Goal: Transaction & Acquisition: Download file/media

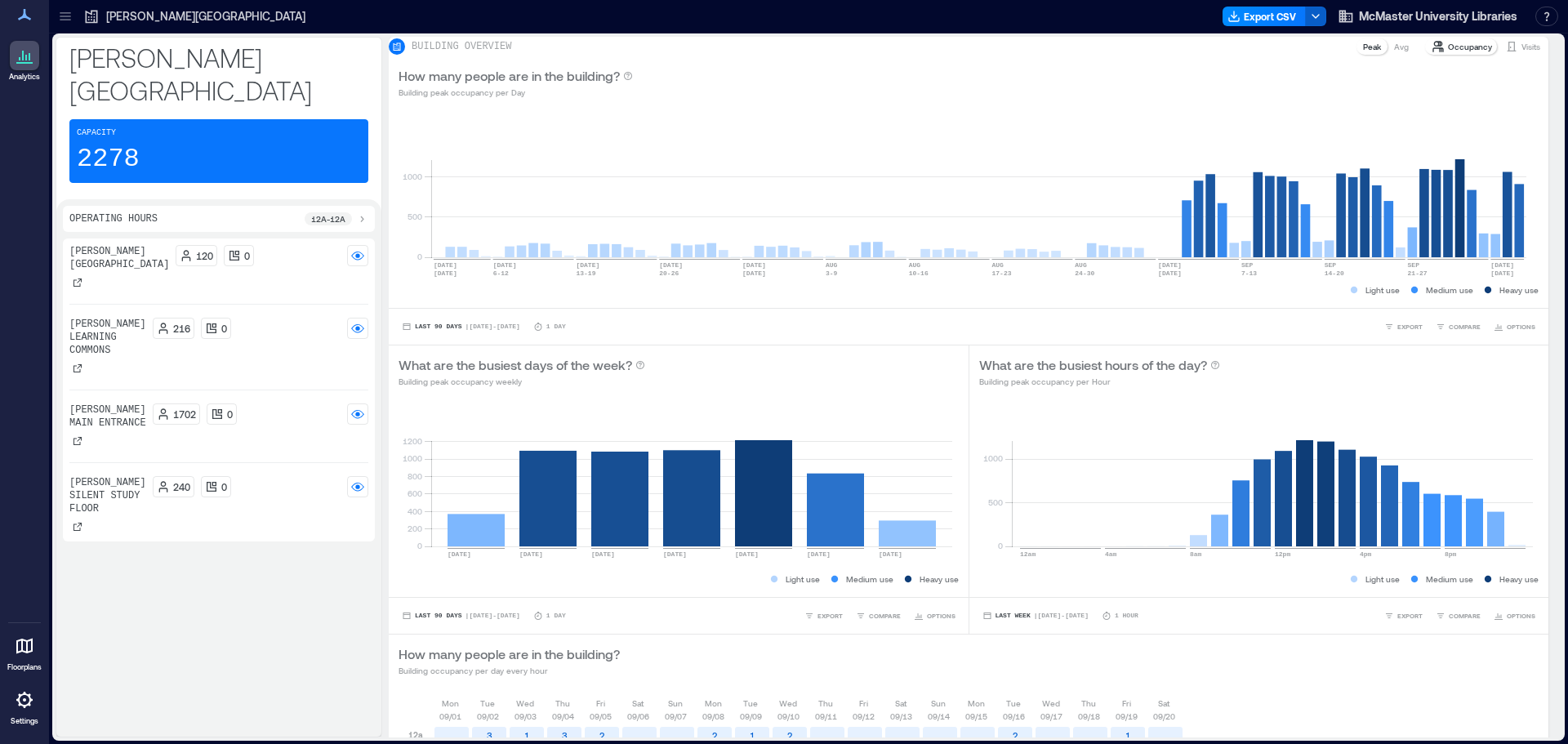
click at [1313, 13] on icon "button" at bounding box center [1315, 16] width 13 height 13
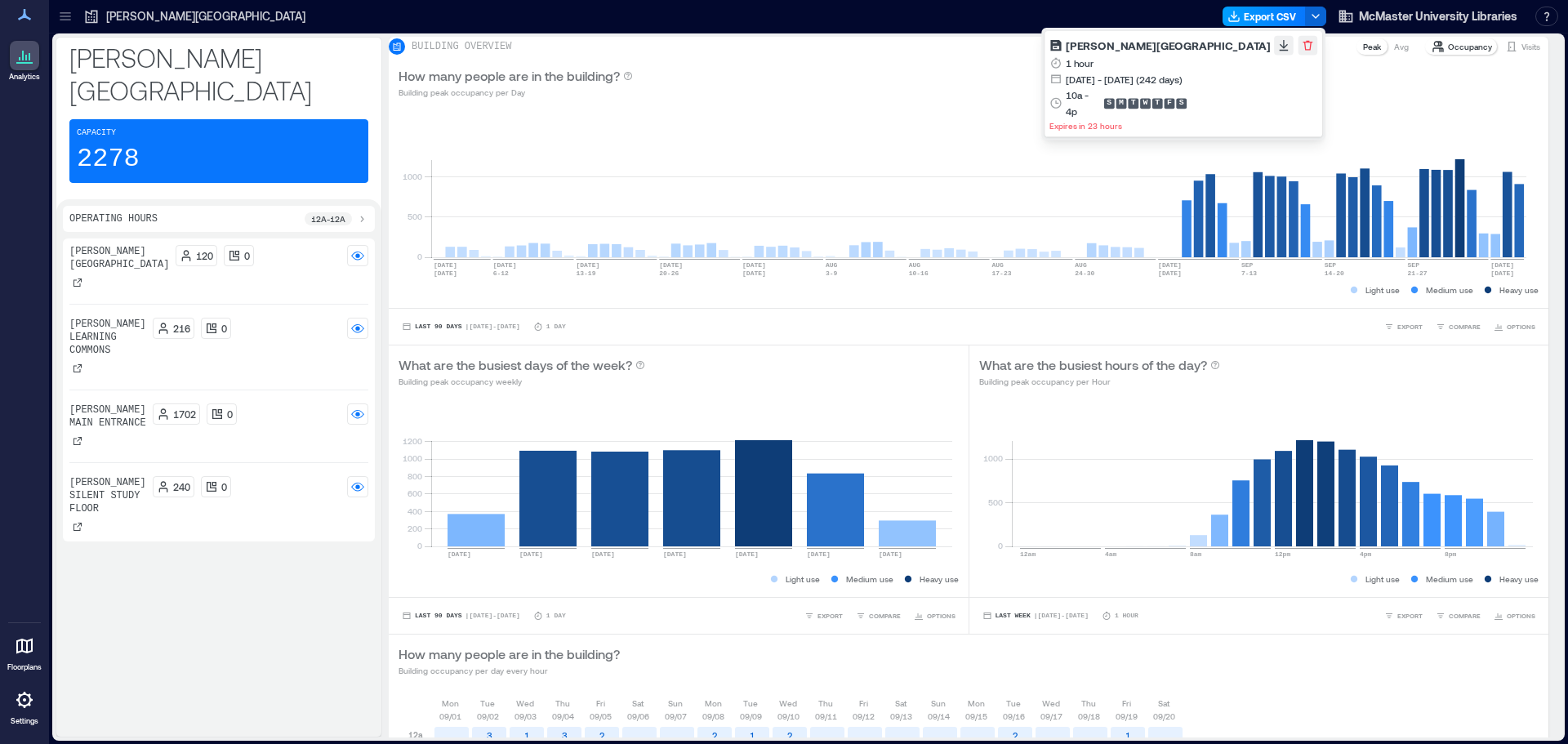
click at [1260, 12] on button "Export CSV" at bounding box center [1264, 17] width 83 height 20
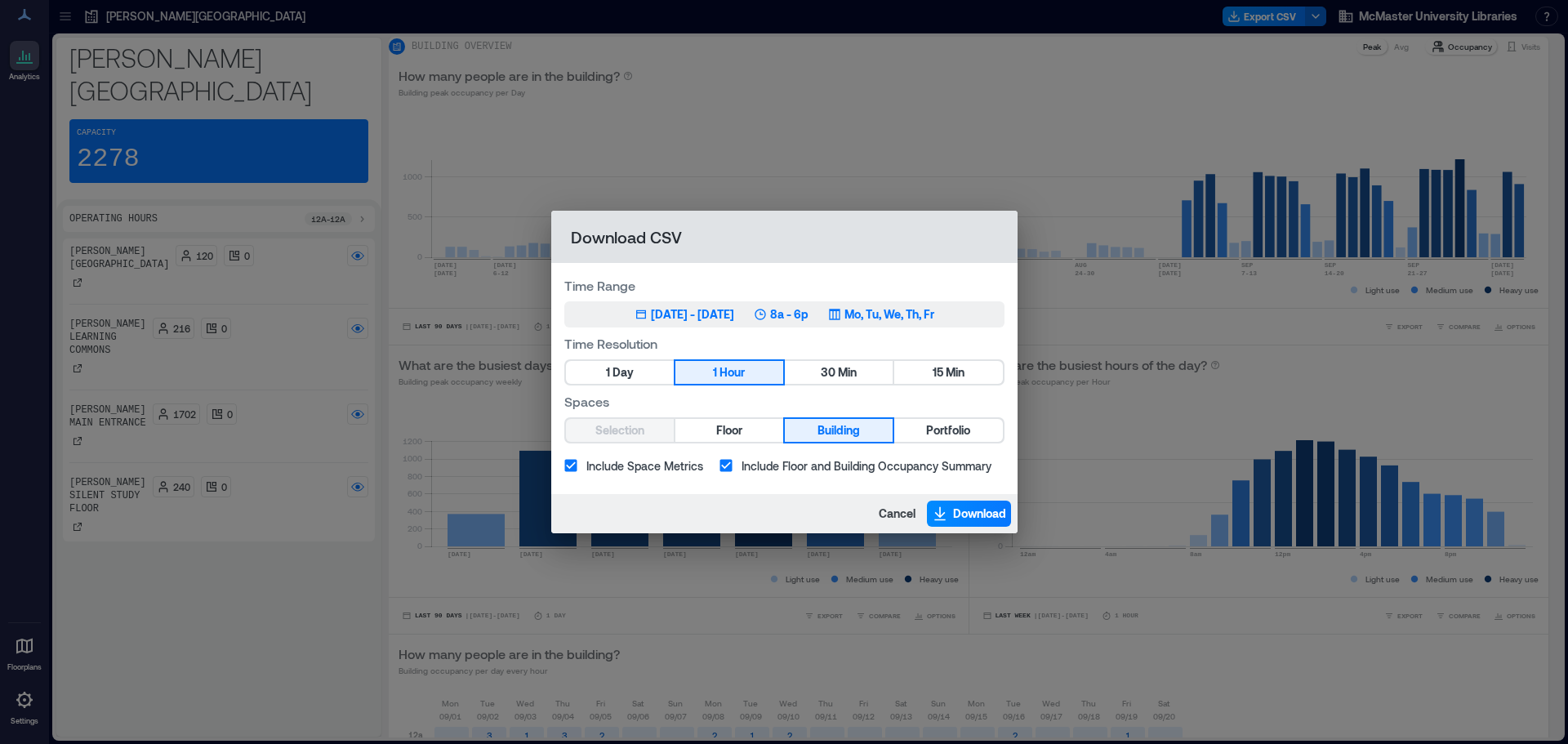
click at [804, 316] on p "8a - 6p" at bounding box center [789, 314] width 39 height 17
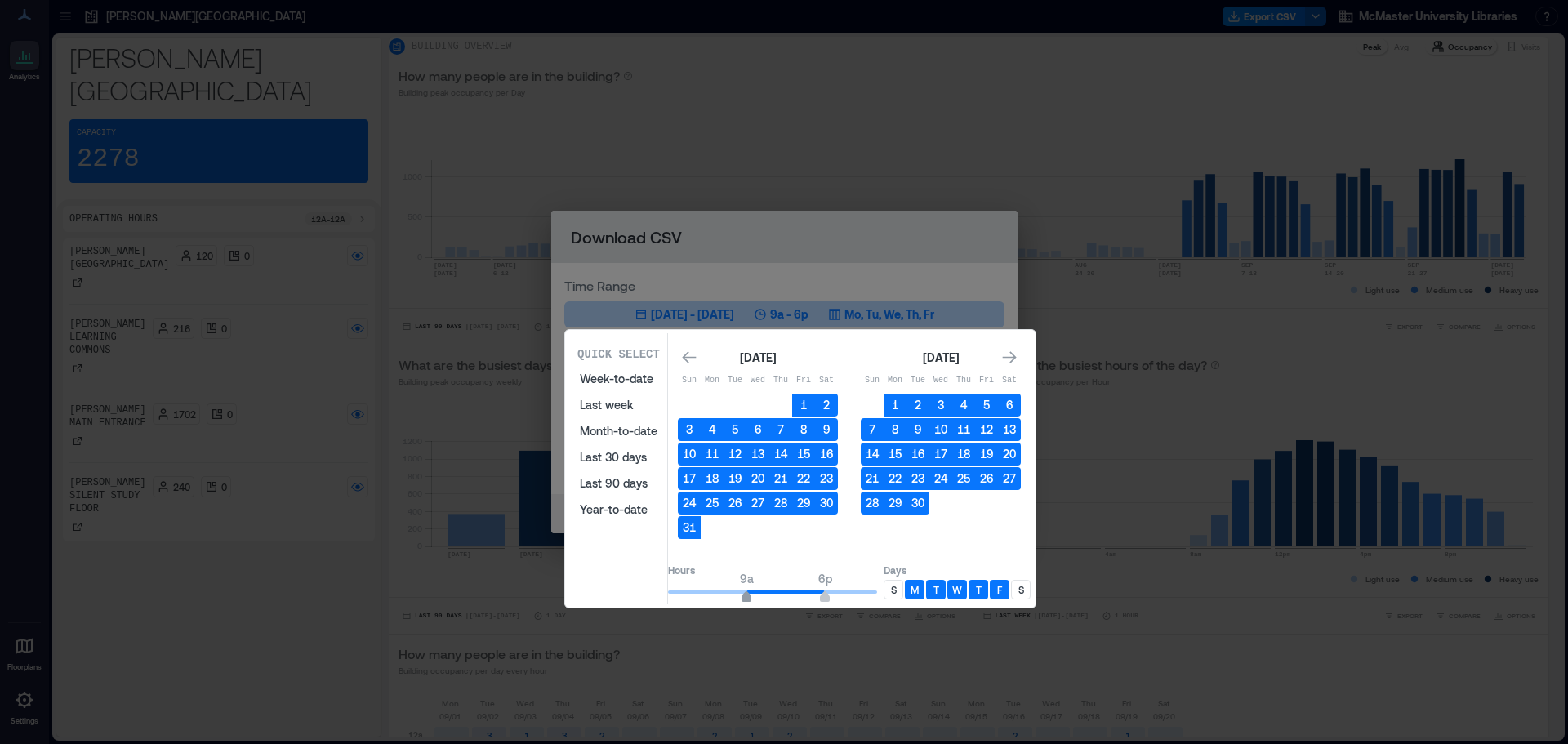
type input "**"
drag, startPoint x: 756, startPoint y: 599, endPoint x: 773, endPoint y: 600, distance: 17.0
click at [760, 600] on span "10a" at bounding box center [755, 599] width 10 height 7
click at [903, 584] on div "S" at bounding box center [894, 590] width 20 height 20
click at [1031, 593] on div "S" at bounding box center [1021, 590] width 20 height 20
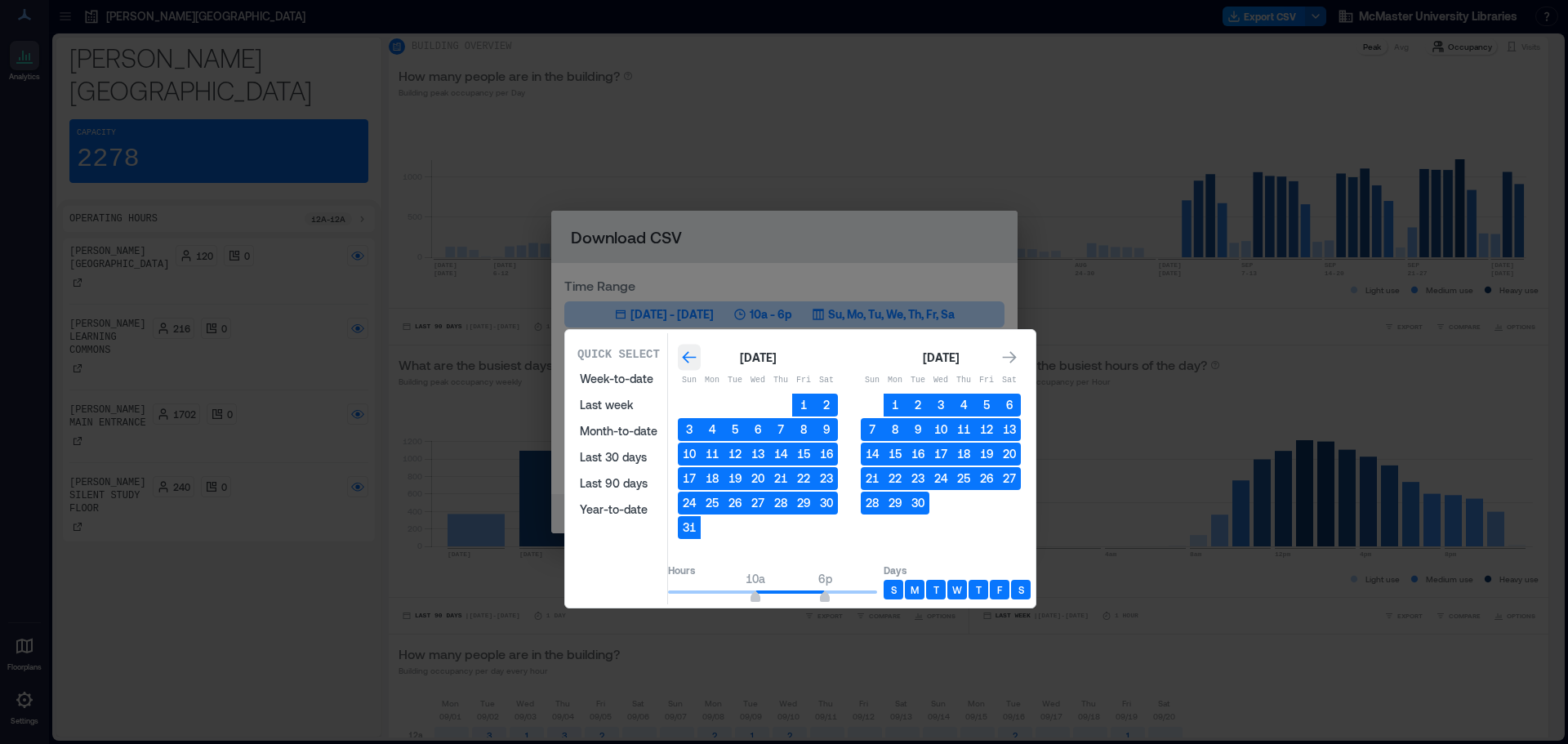
click at [697, 357] on icon "Go to previous month" at bounding box center [689, 358] width 17 height 17
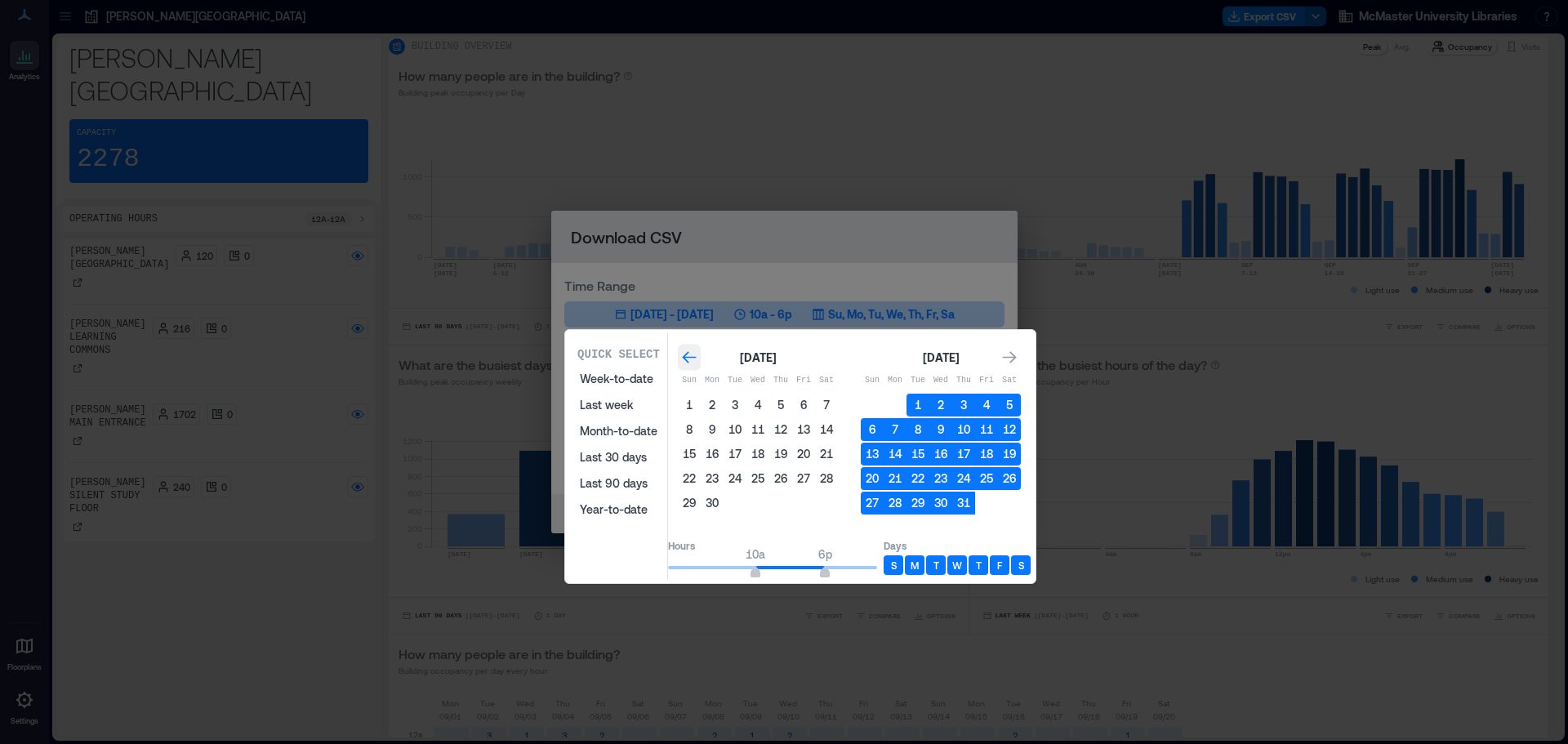
click at [697, 357] on icon "Go to previous month" at bounding box center [689, 358] width 17 height 17
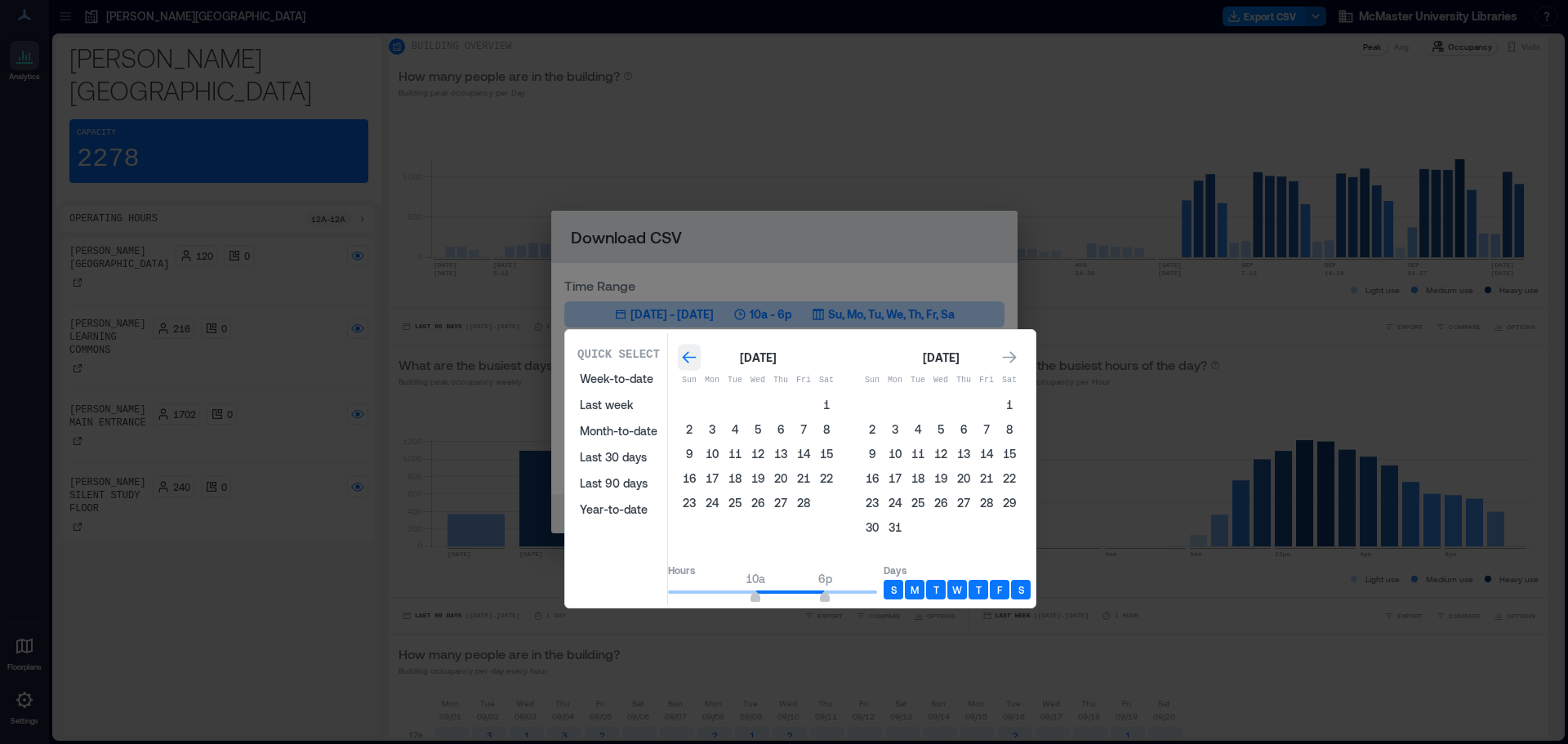
click at [697, 357] on icon "Go to previous month" at bounding box center [689, 358] width 17 height 17
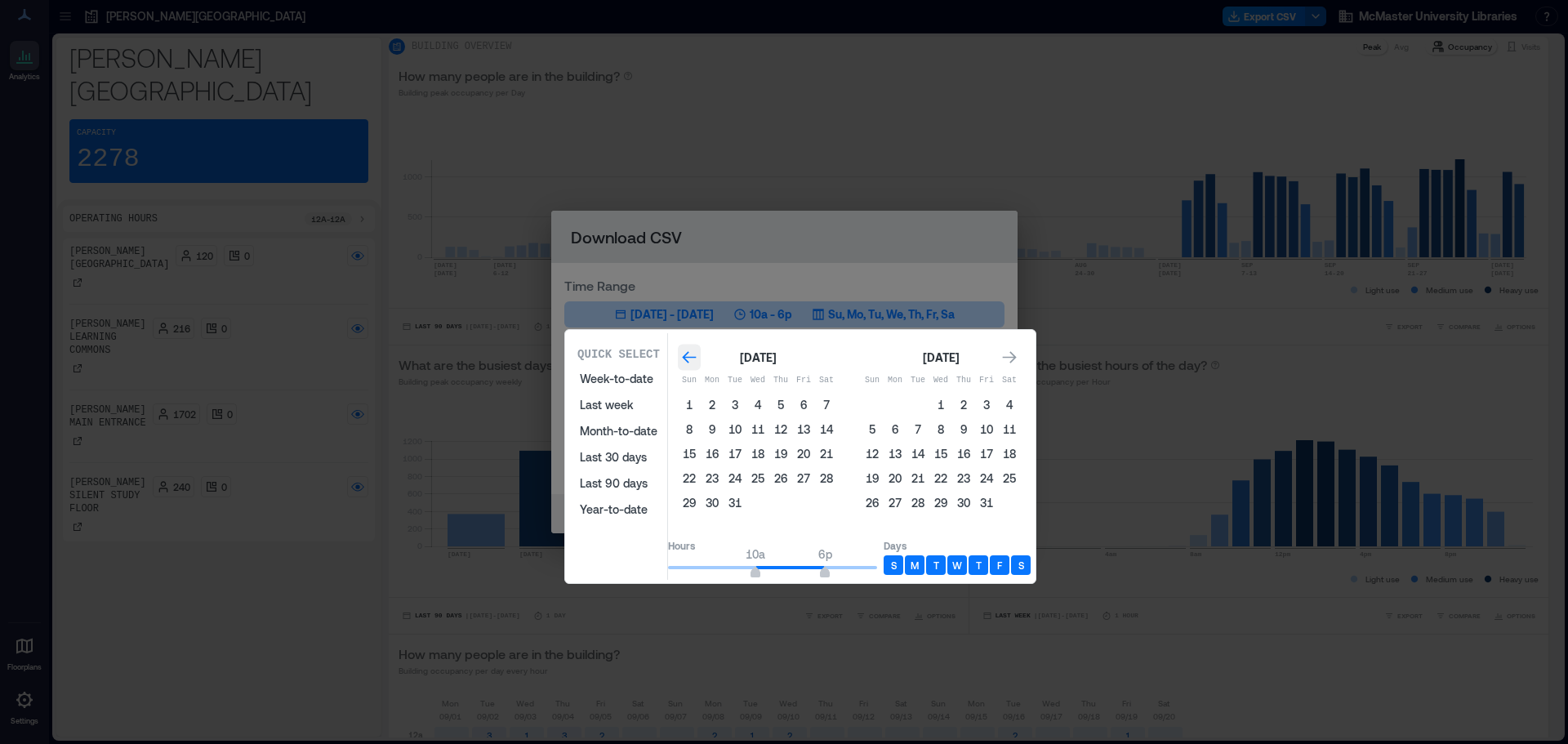
click at [697, 357] on icon "Go to previous month" at bounding box center [689, 358] width 17 height 17
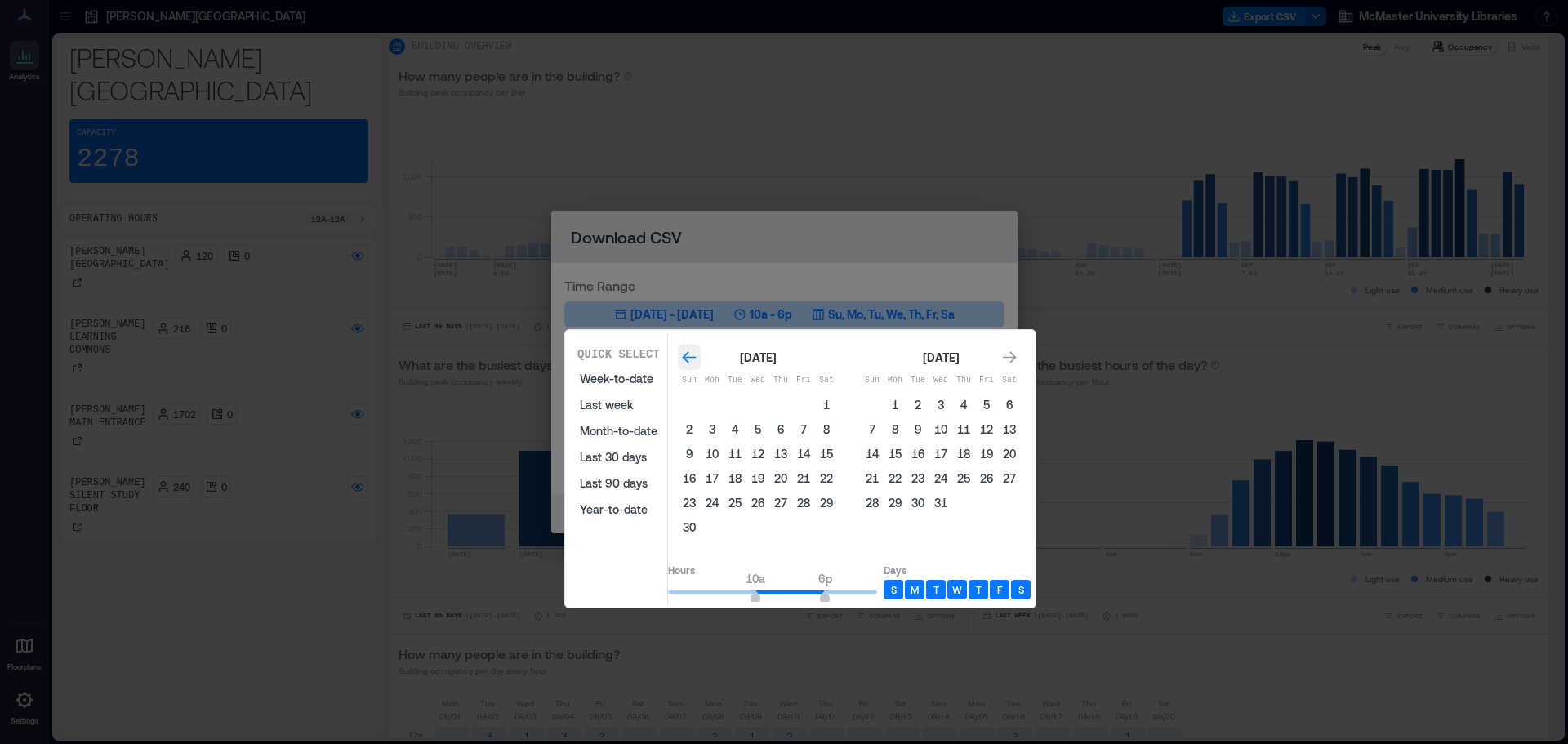
click at [697, 357] on icon "Go to previous month" at bounding box center [689, 358] width 17 height 17
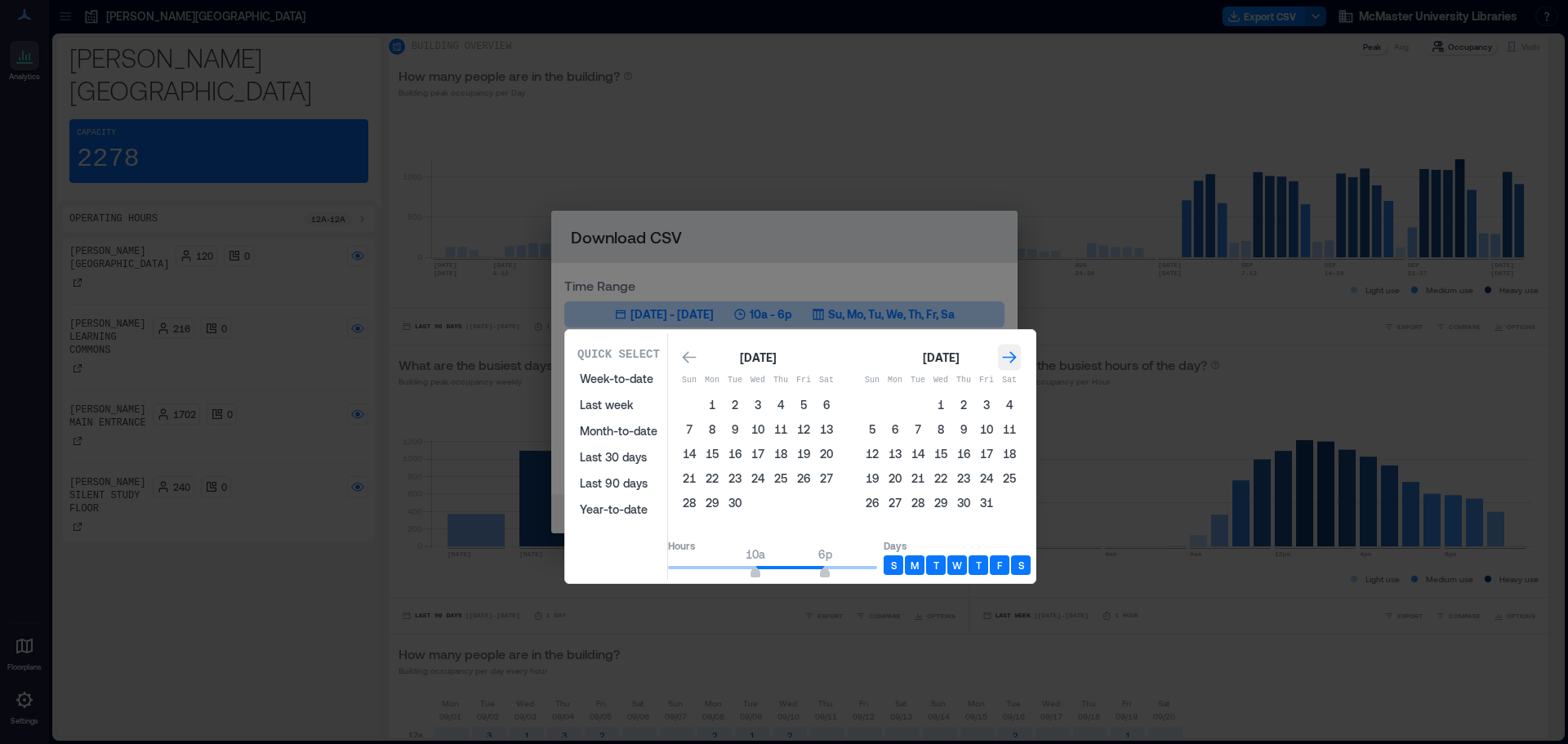
click at [1017, 359] on icon "Go to next month" at bounding box center [1009, 358] width 17 height 17
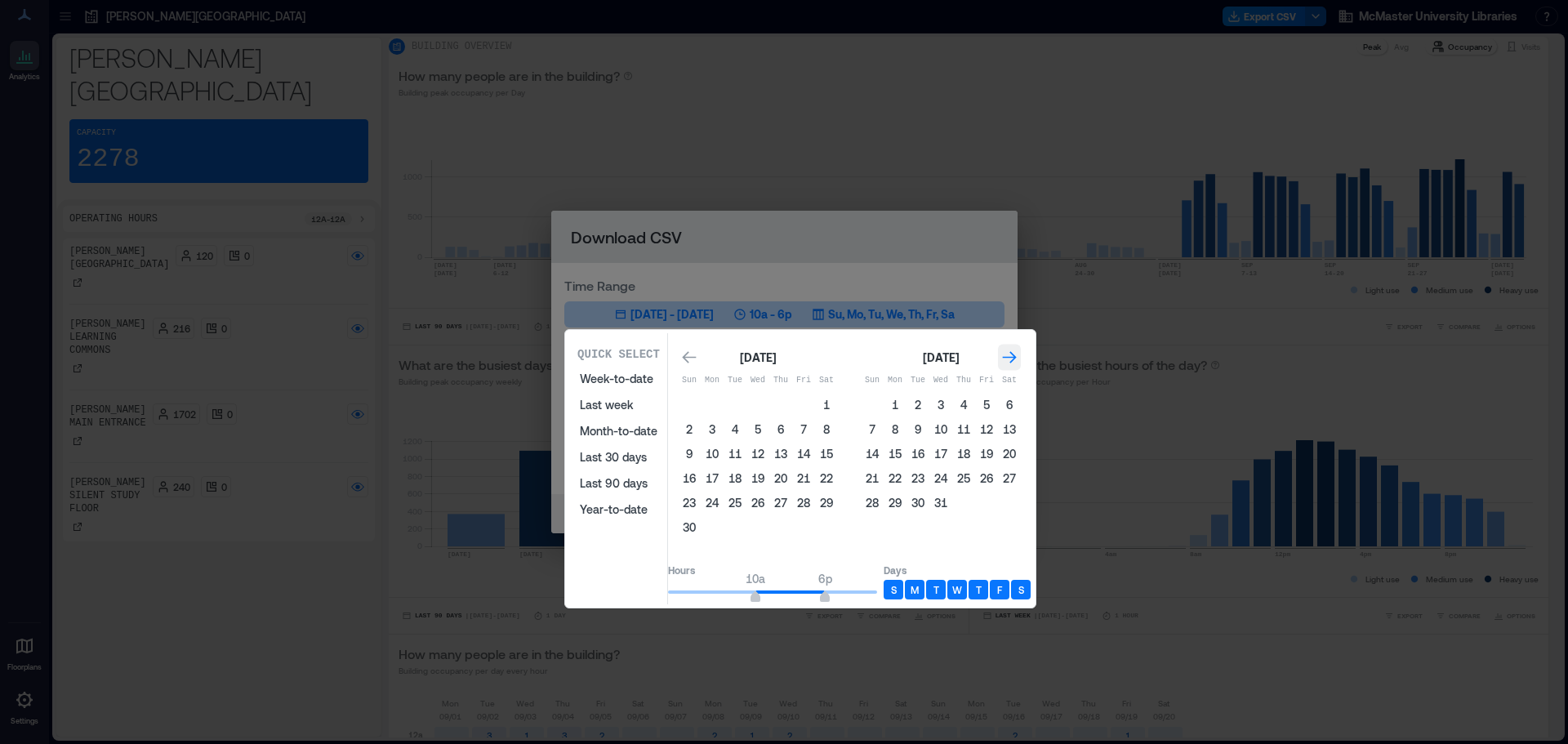
click at [1017, 359] on icon "Go to next month" at bounding box center [1009, 358] width 17 height 17
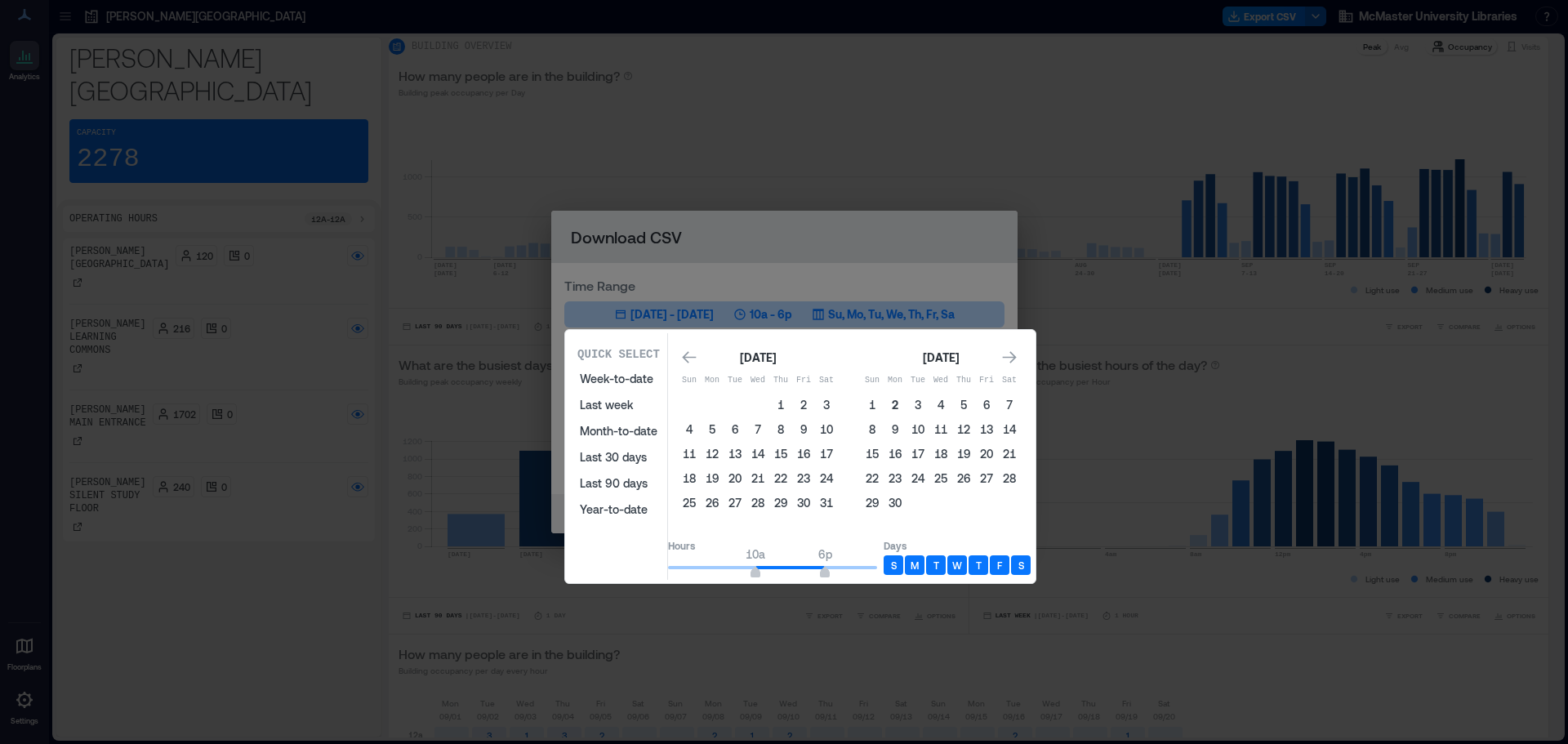
click at [906, 406] on button "2" at bounding box center [895, 405] width 23 height 23
click at [1017, 362] on icon "Go to next month" at bounding box center [1009, 358] width 17 height 17
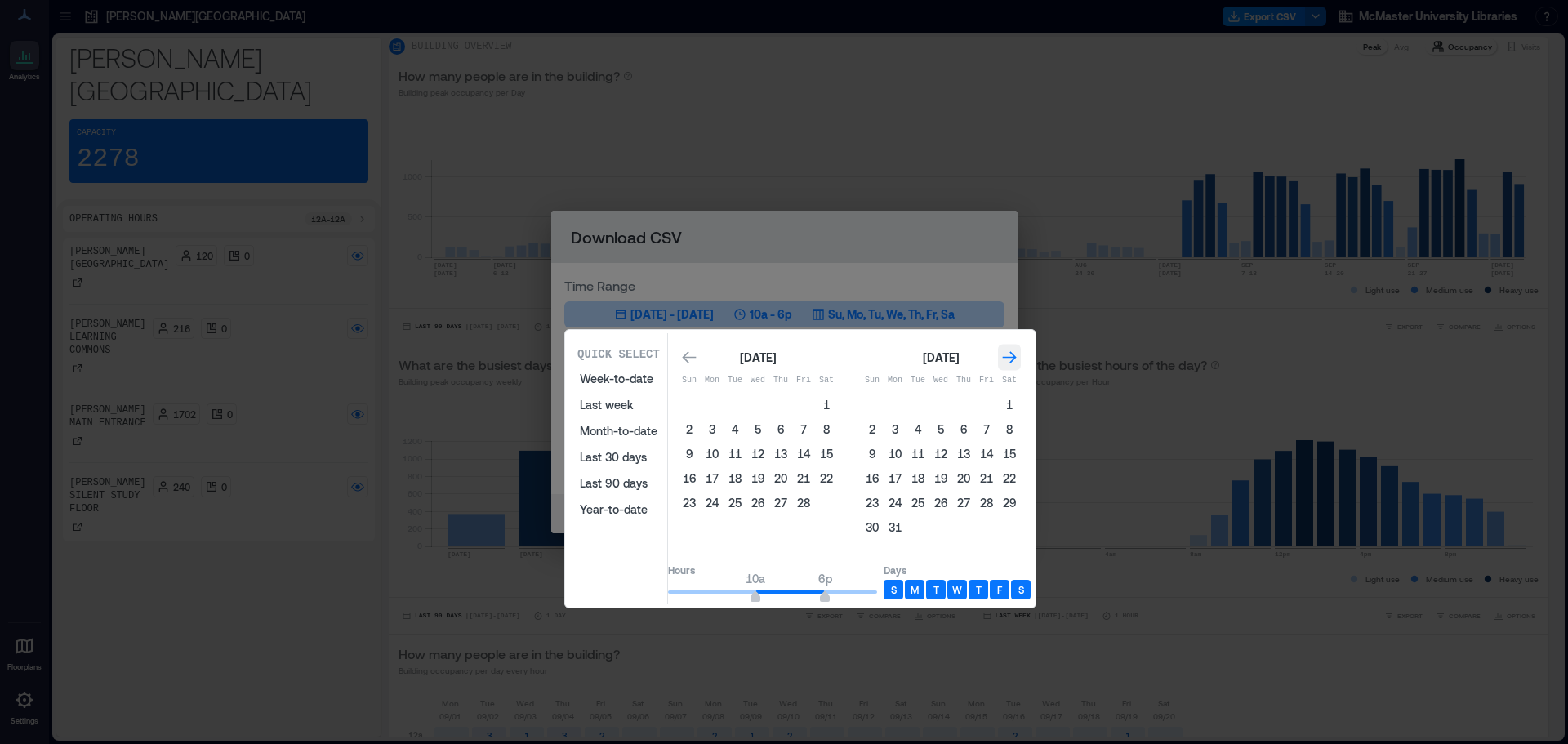
click at [1017, 362] on icon "Go to next month" at bounding box center [1009, 358] width 17 height 17
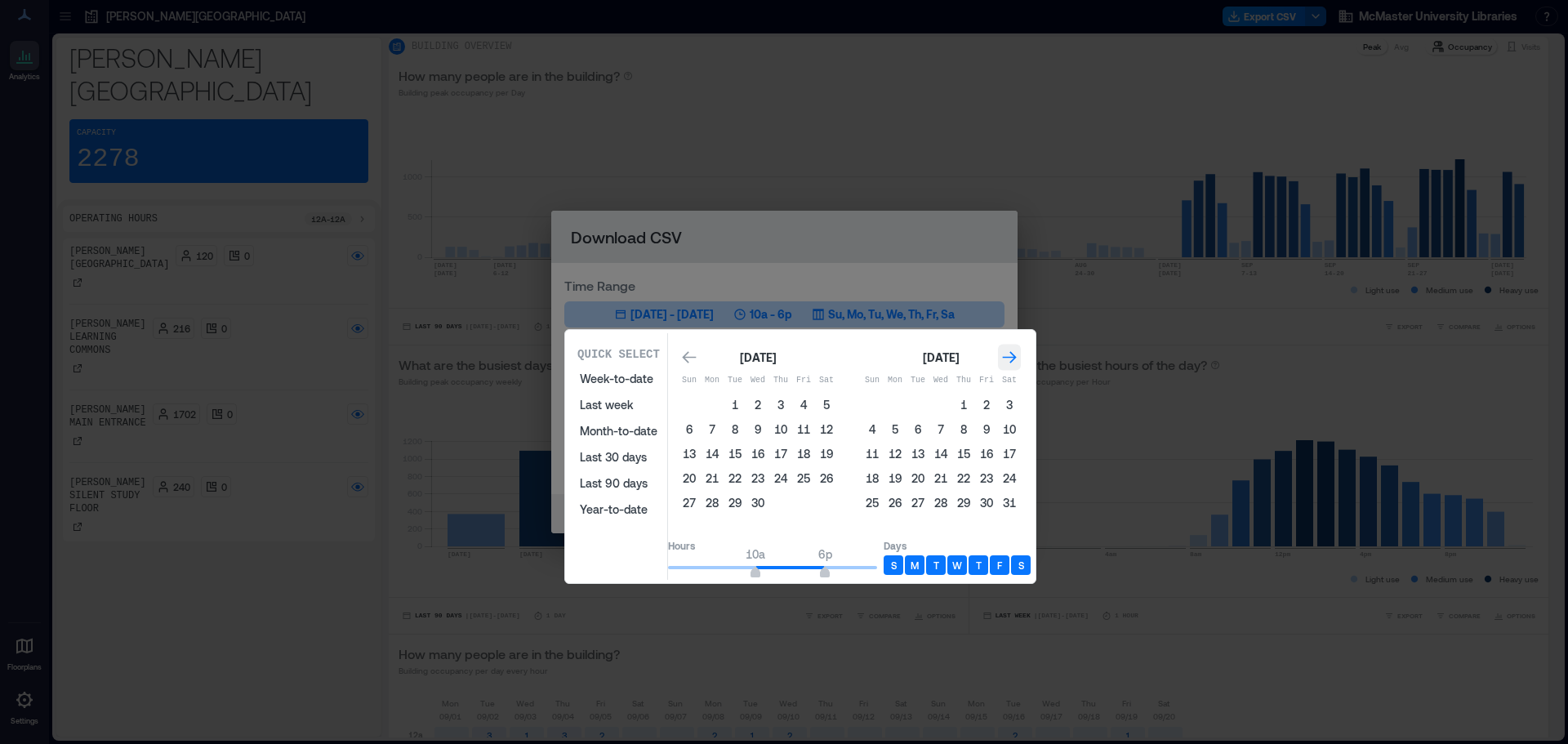
click at [1017, 362] on icon "Go to next month" at bounding box center [1009, 358] width 17 height 17
click at [697, 361] on icon "Go to previous month" at bounding box center [689, 358] width 17 height 17
click at [769, 513] on button "30" at bounding box center [757, 503] width 23 height 23
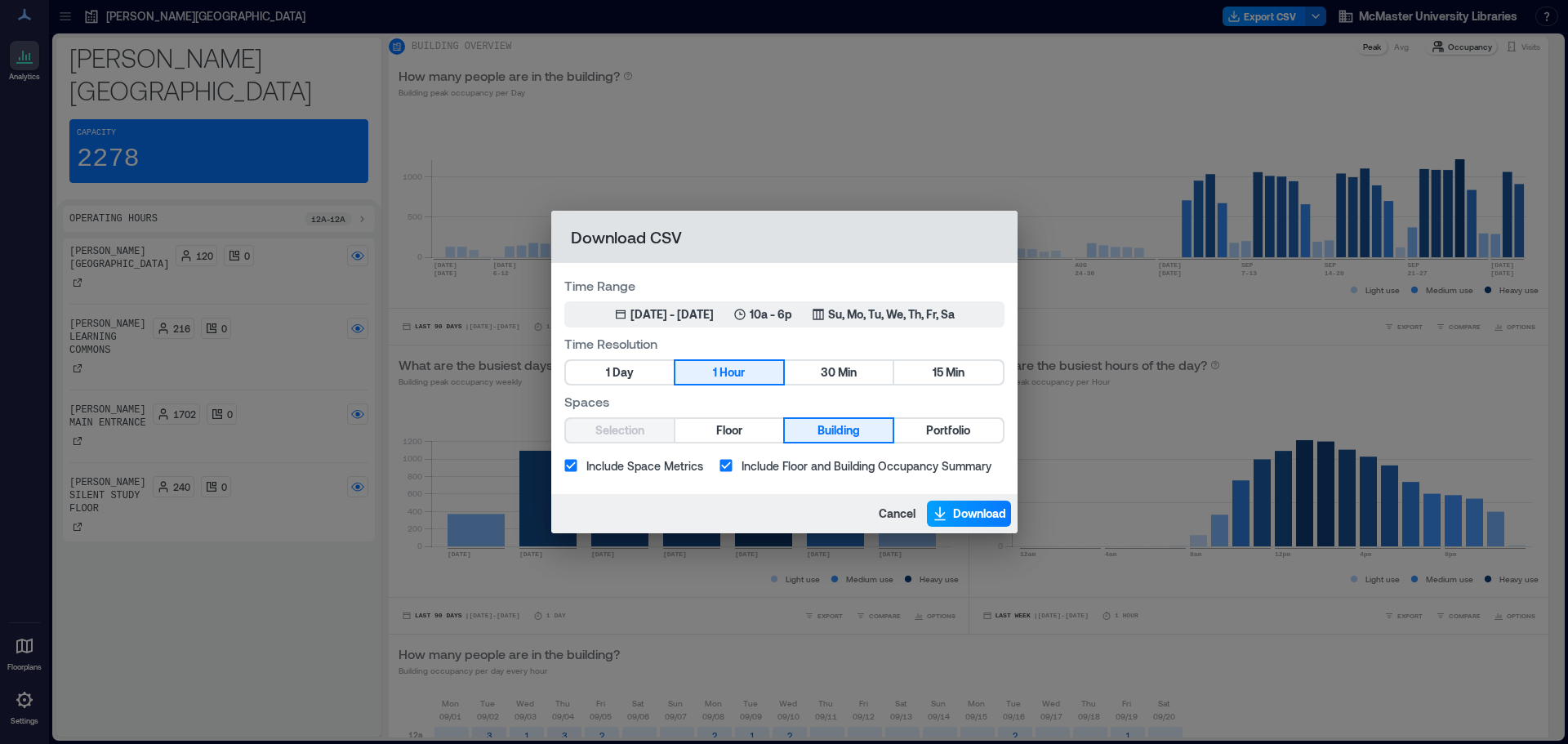
click at [963, 513] on span "Download" at bounding box center [980, 514] width 53 height 17
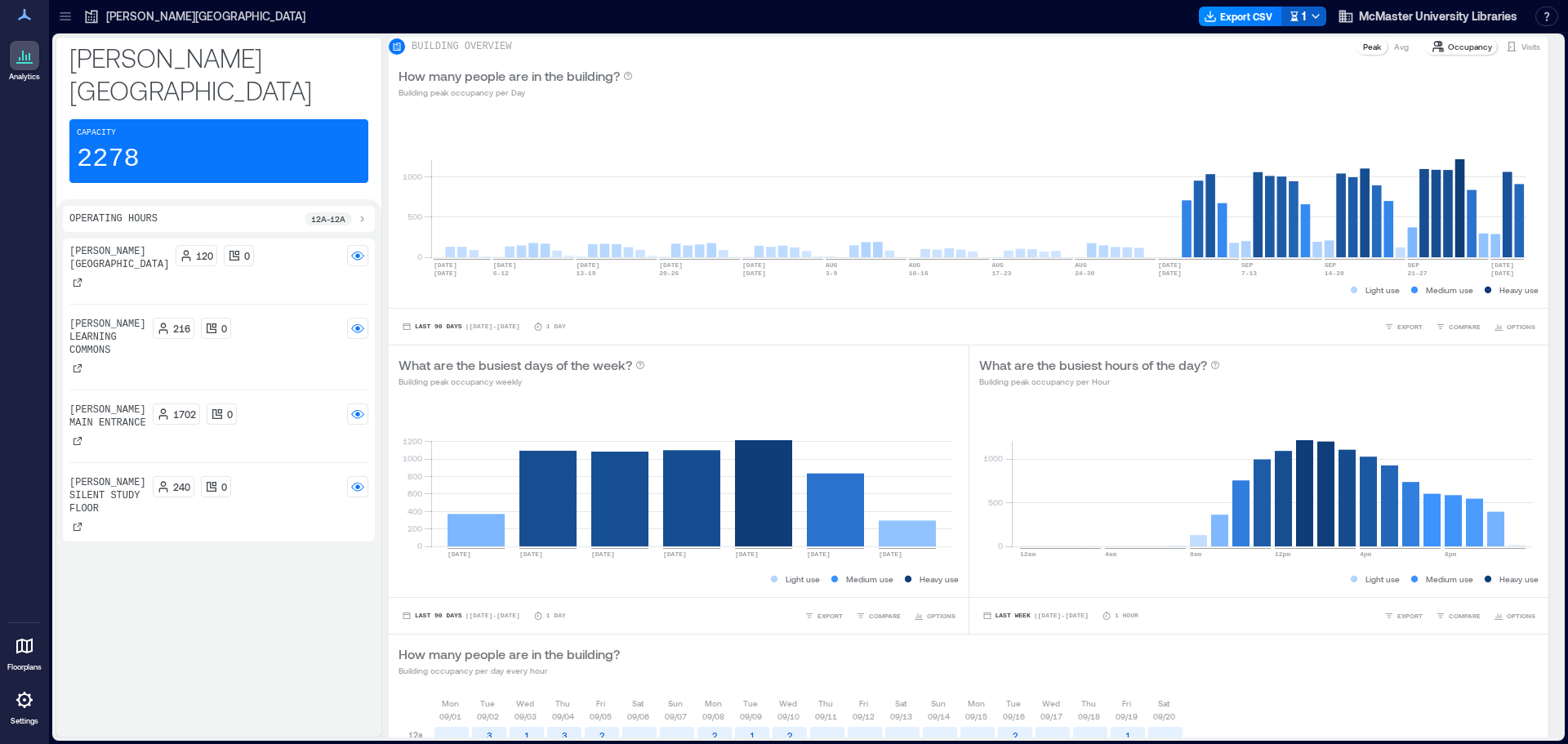
click at [1312, 15] on polyline "button" at bounding box center [1315, 16] width 7 height 3
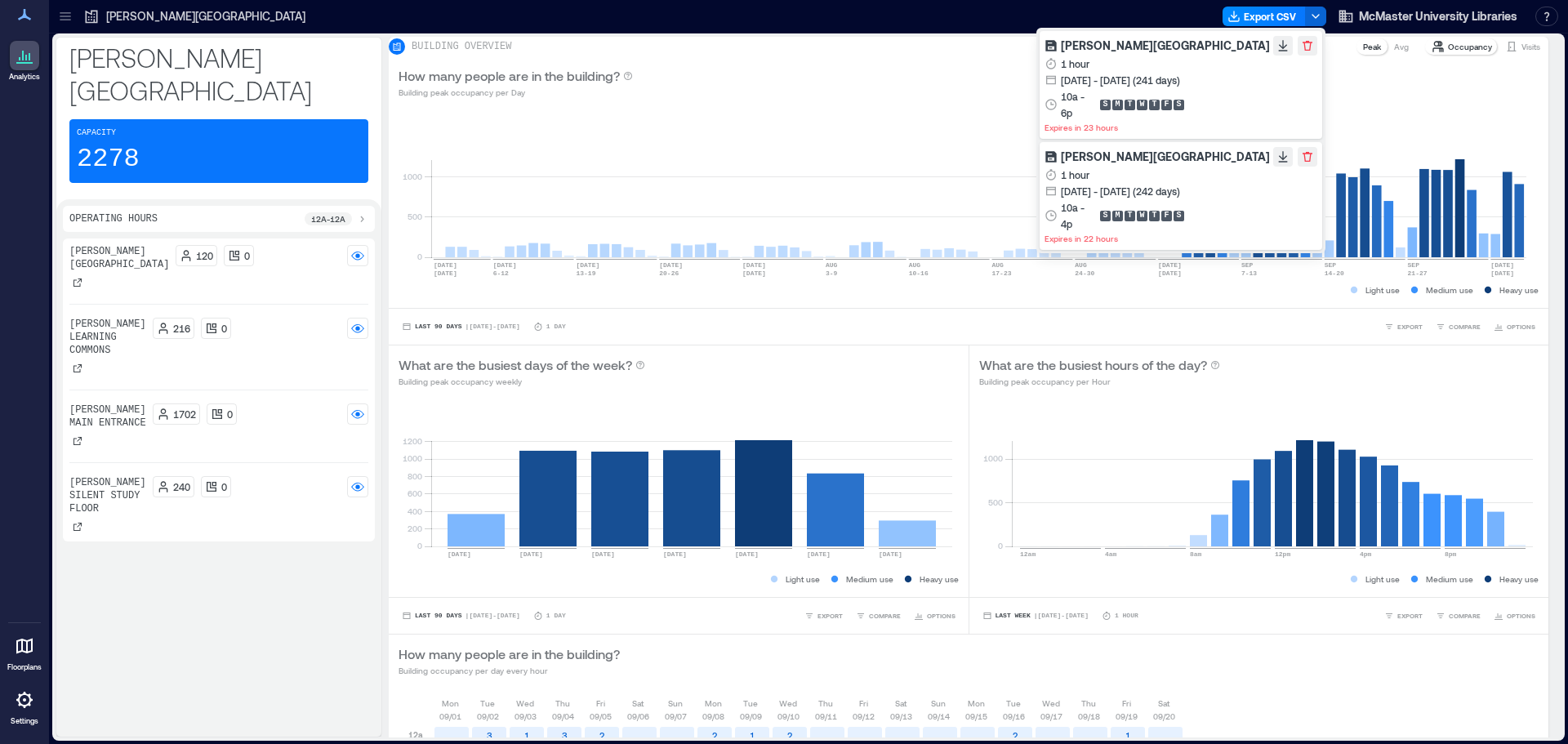
click at [115, 143] on p "2278" at bounding box center [109, 159] width 63 height 33
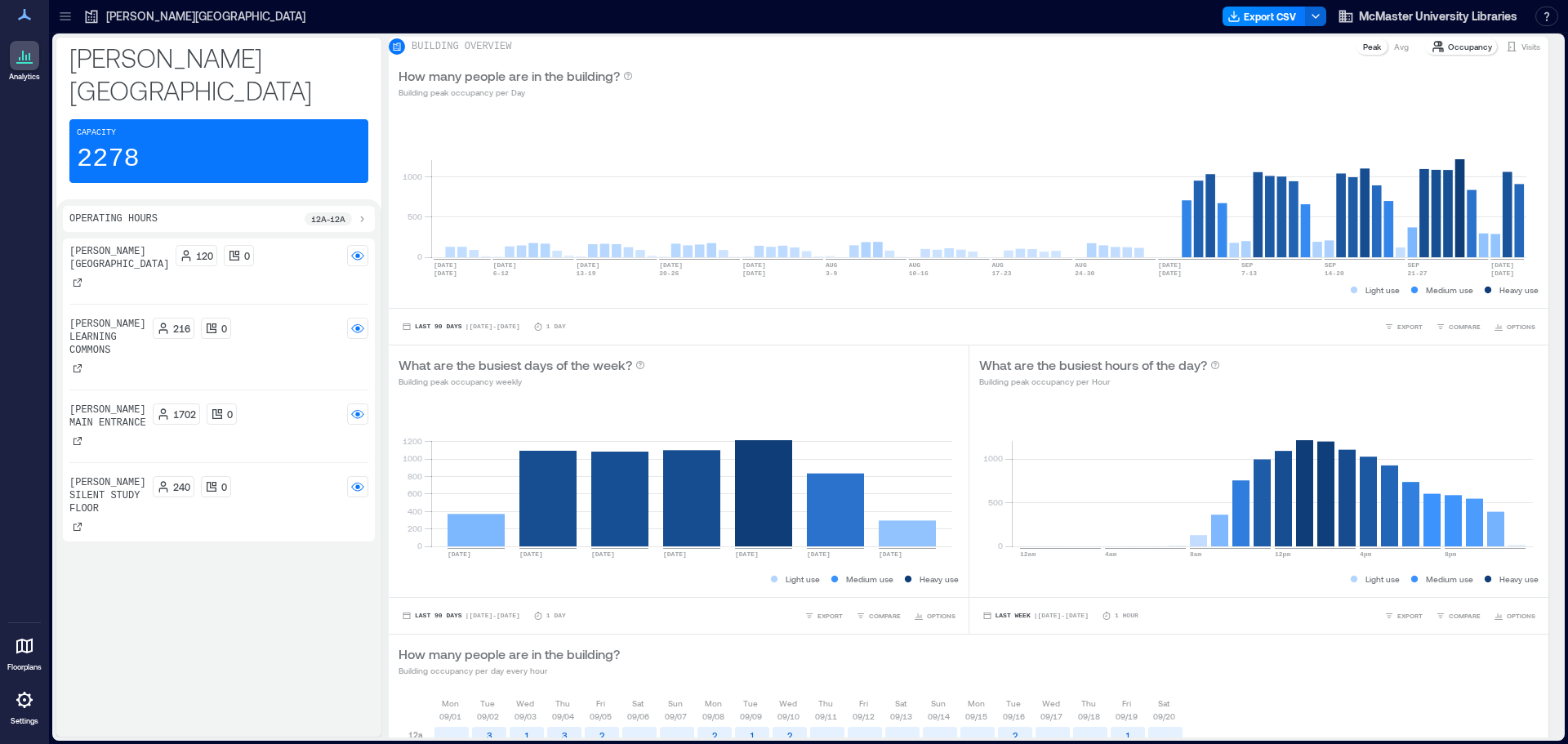
click at [111, 143] on p "2278" at bounding box center [109, 159] width 63 height 33
click at [112, 143] on p "2278" at bounding box center [109, 159] width 63 height 33
drag, startPoint x: 87, startPoint y: 127, endPoint x: 145, endPoint y: 127, distance: 58.0
click at [145, 127] on div "Capacity 2278" at bounding box center [218, 151] width 299 height 64
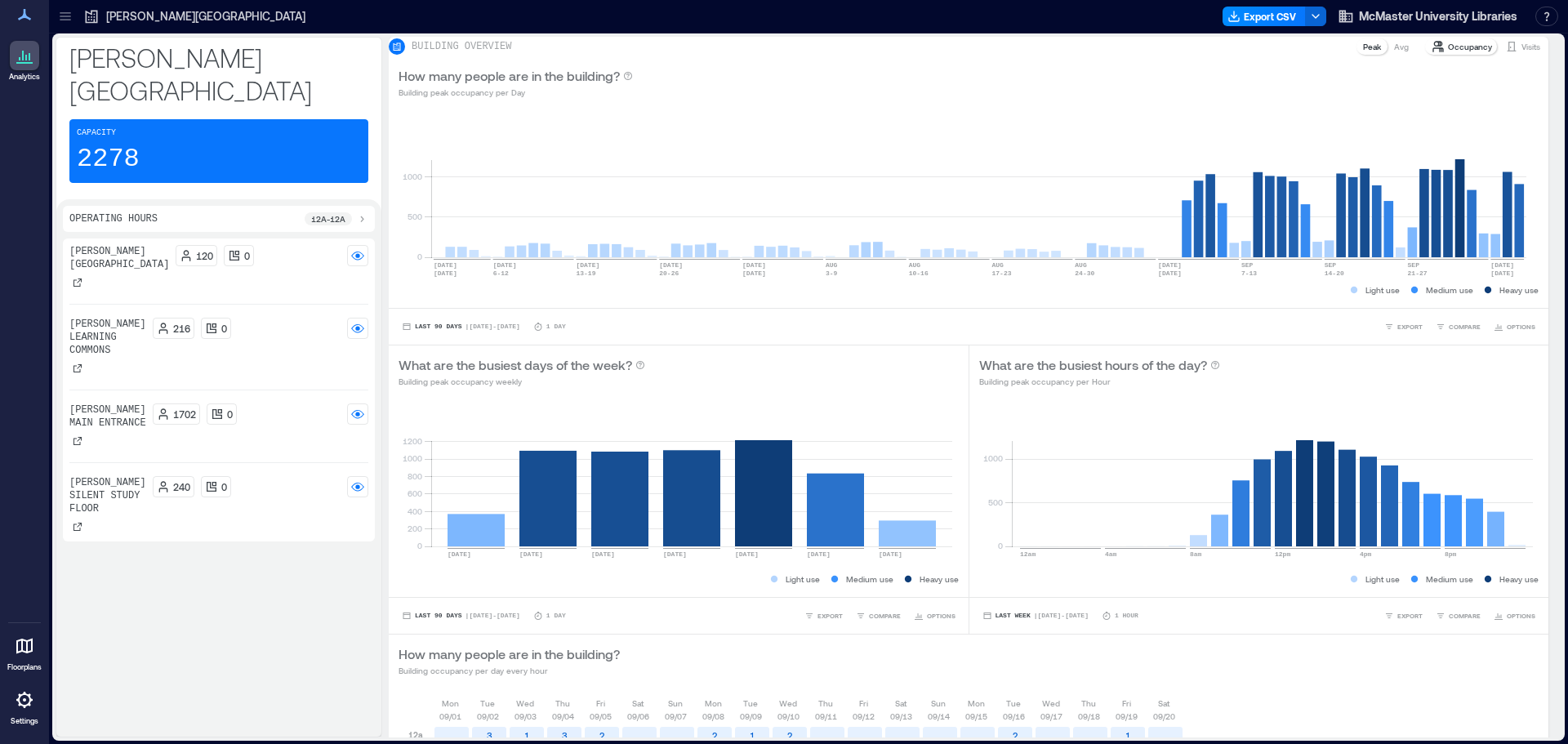
click at [139, 22] on p "[PERSON_NAME][GEOGRAPHIC_DATA]" at bounding box center [206, 16] width 199 height 17
click at [68, 15] on icon at bounding box center [65, 16] width 17 height 17
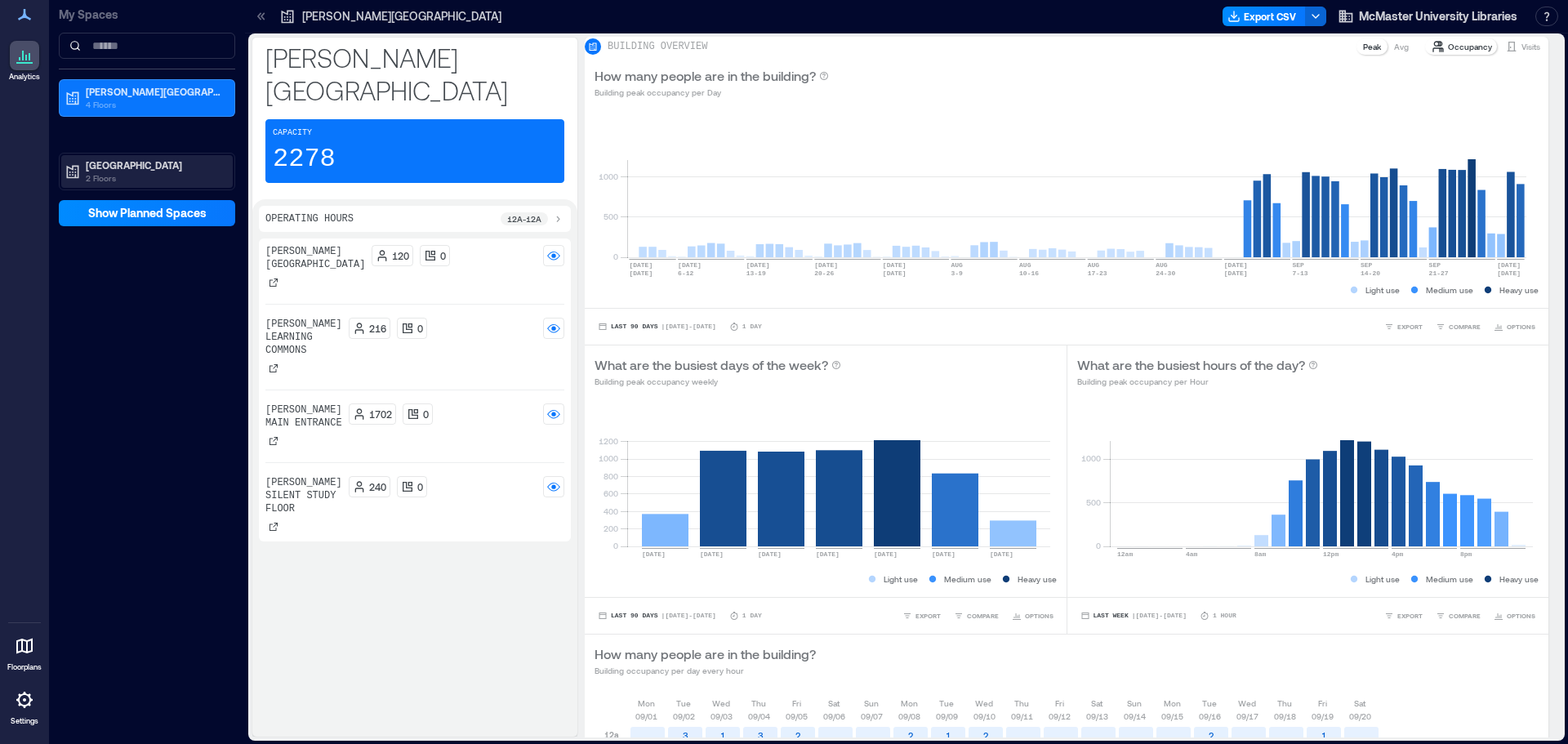
click at [120, 166] on p "[GEOGRAPHIC_DATA]" at bounding box center [154, 164] width 137 height 13
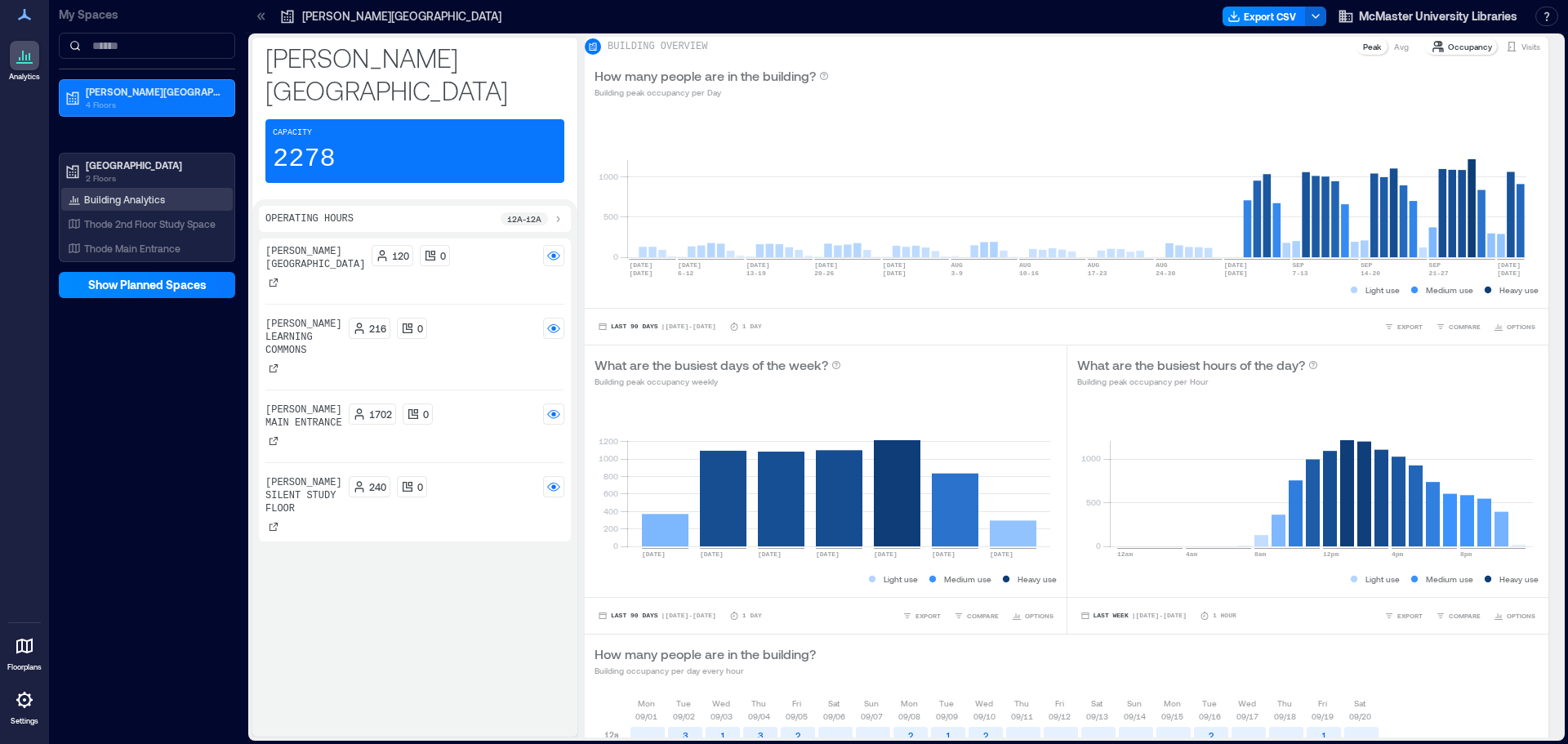
click at [128, 199] on p "Building Analytics" at bounding box center [124, 199] width 81 height 13
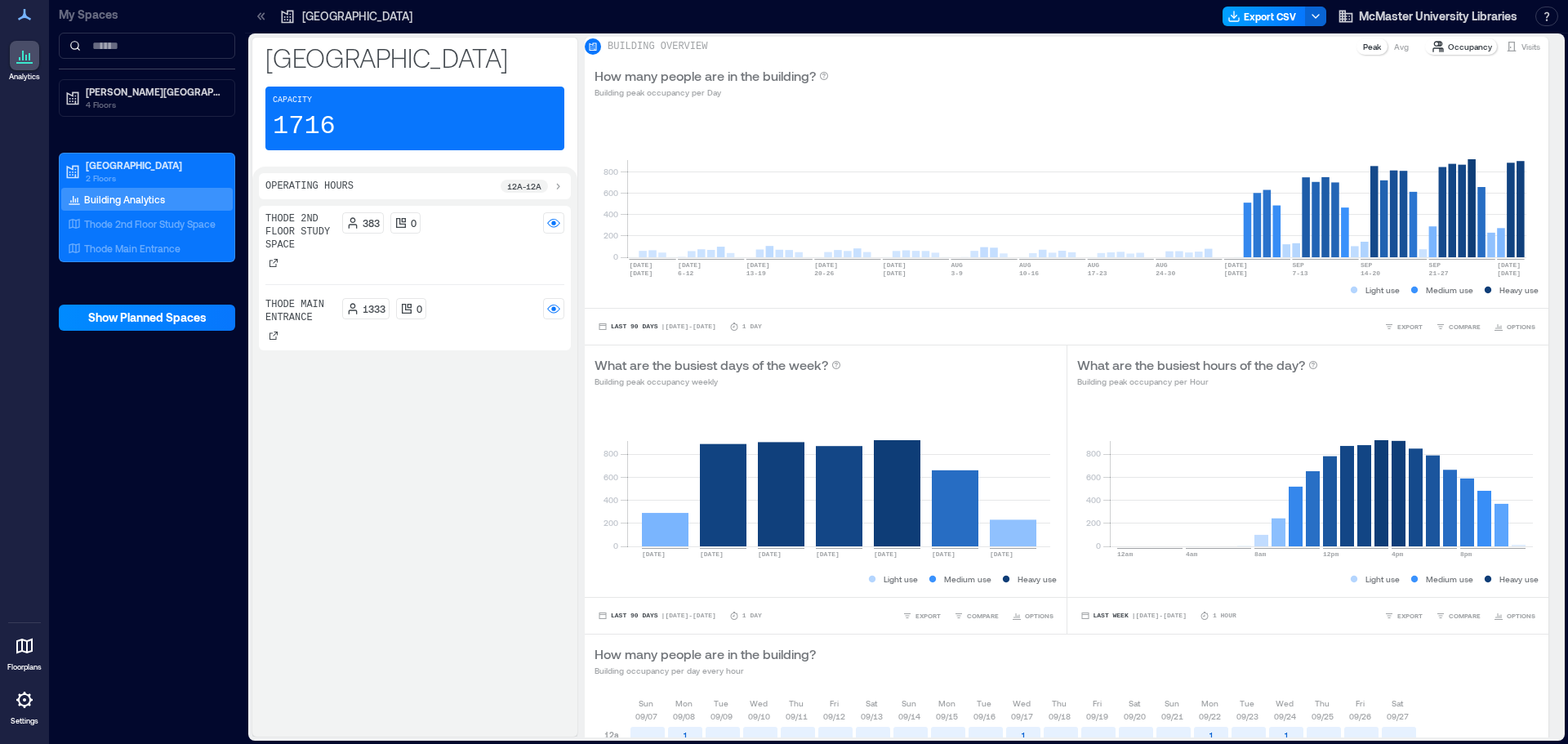
click at [1273, 17] on button "Export CSV" at bounding box center [1264, 17] width 83 height 20
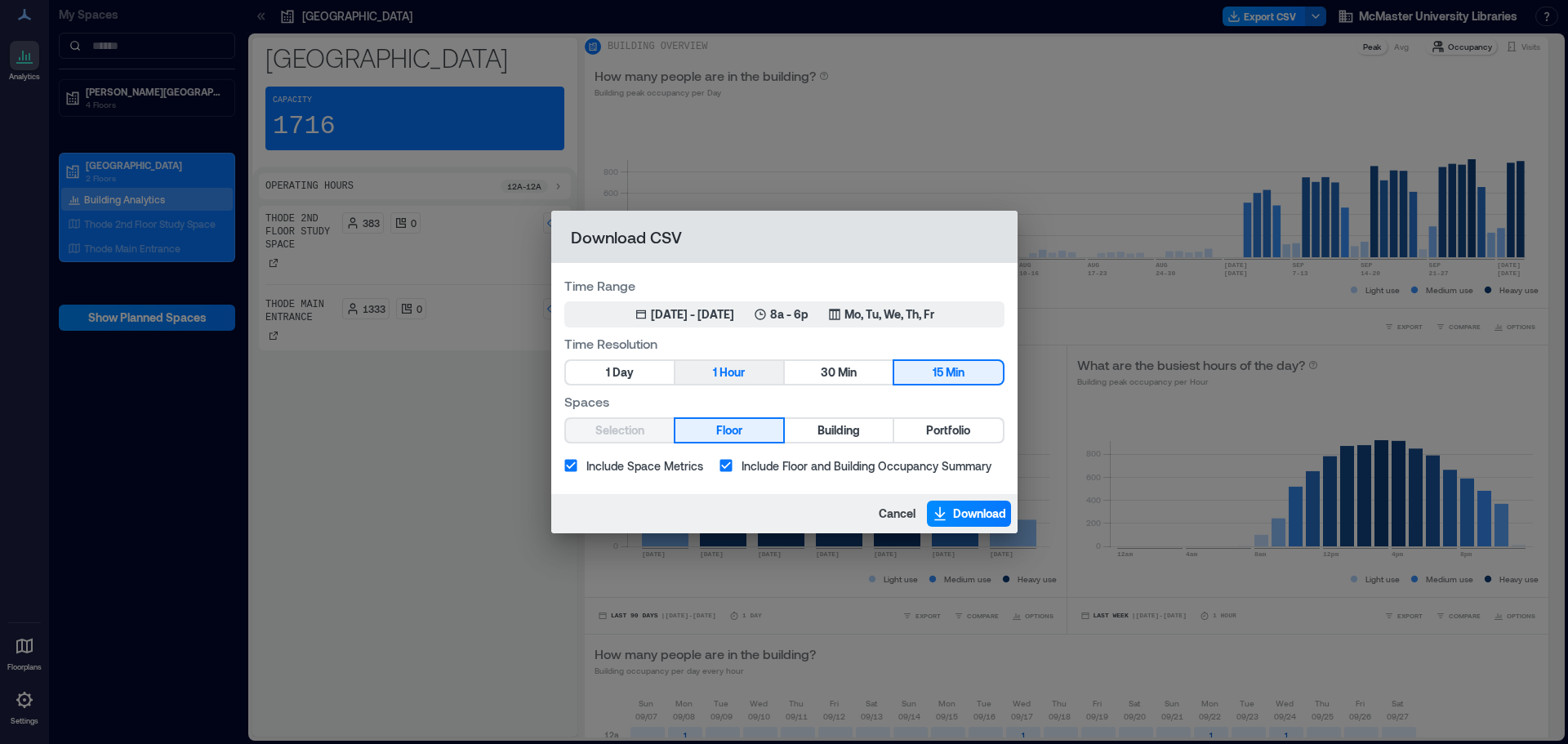
click at [741, 367] on span "Hour" at bounding box center [733, 372] width 26 height 21
click at [712, 310] on div "[DATE] - [DATE]" at bounding box center [692, 314] width 83 height 17
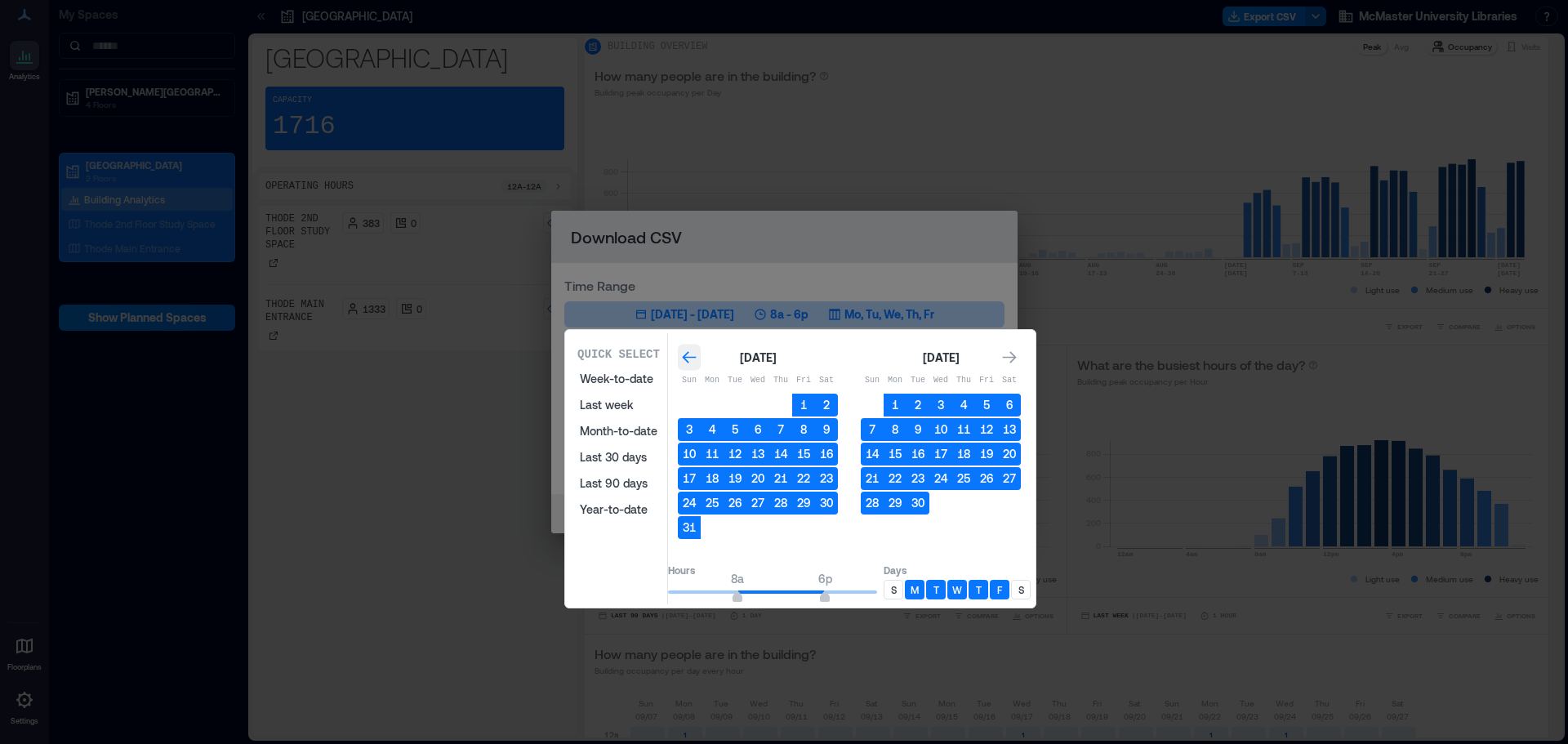
click at [697, 353] on icon "Go to previous month" at bounding box center [689, 358] width 17 height 17
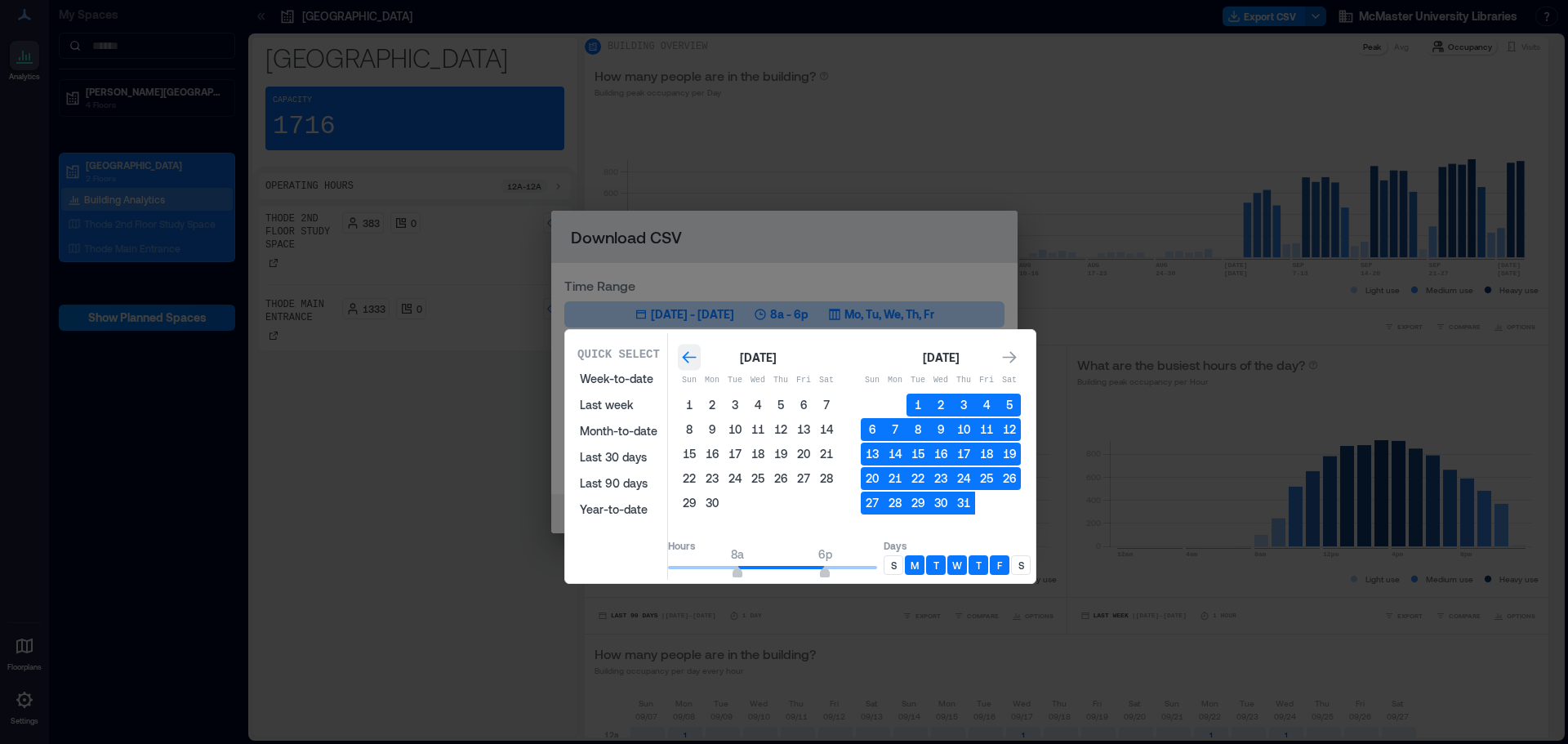
click at [697, 353] on icon "Go to previous month" at bounding box center [689, 358] width 17 height 17
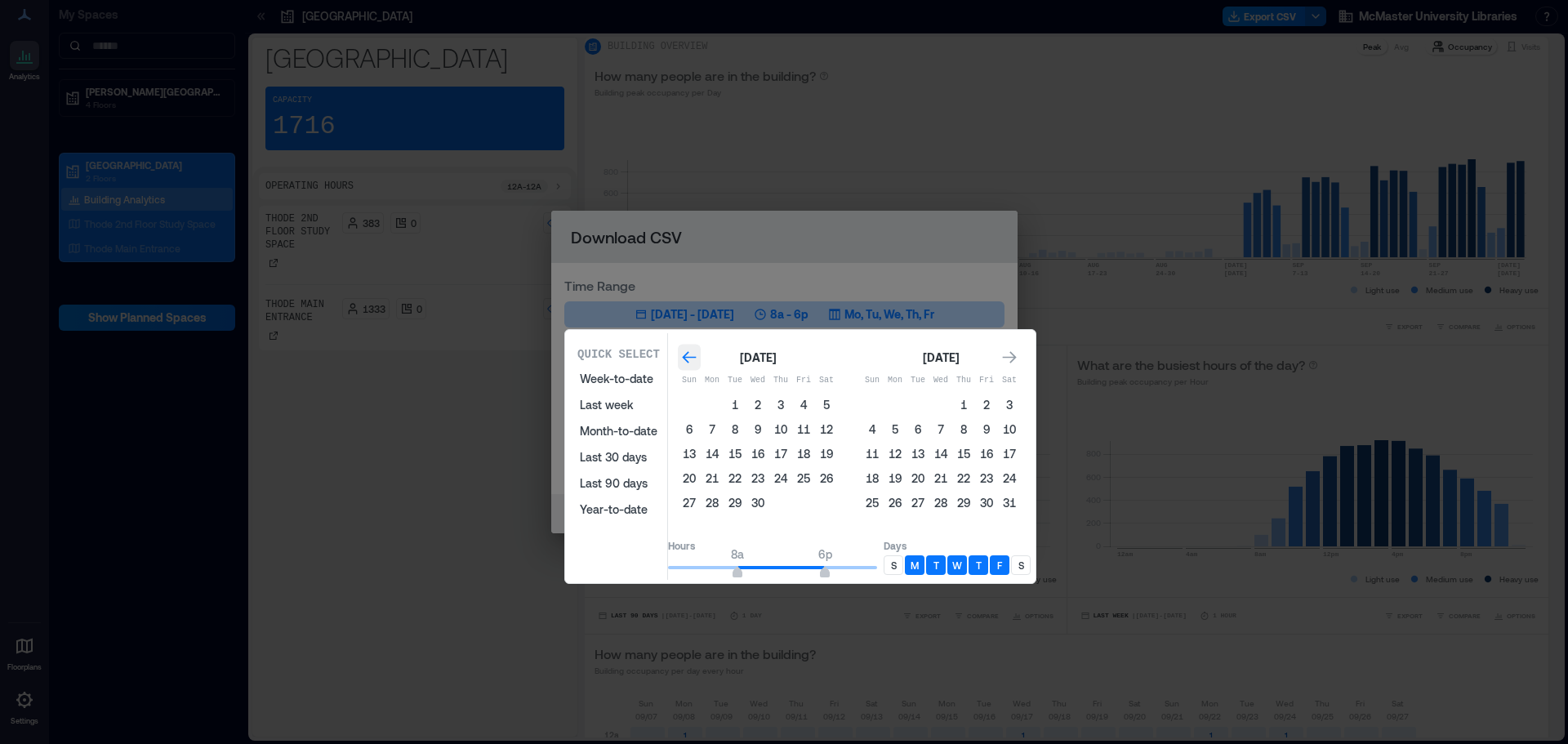
click at [697, 353] on icon "Go to previous month" at bounding box center [689, 358] width 17 height 17
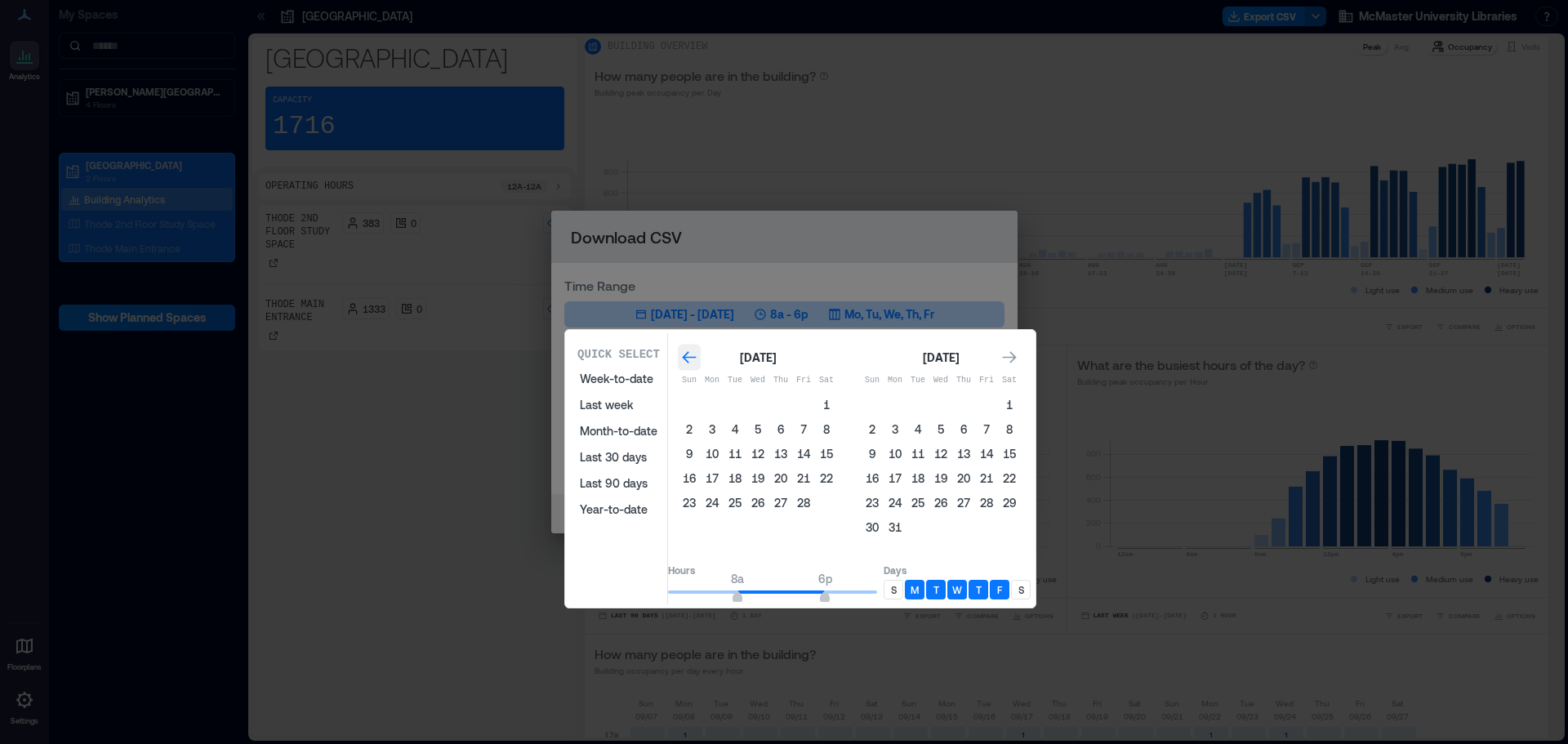
click at [697, 353] on icon "Go to previous month" at bounding box center [689, 358] width 17 height 17
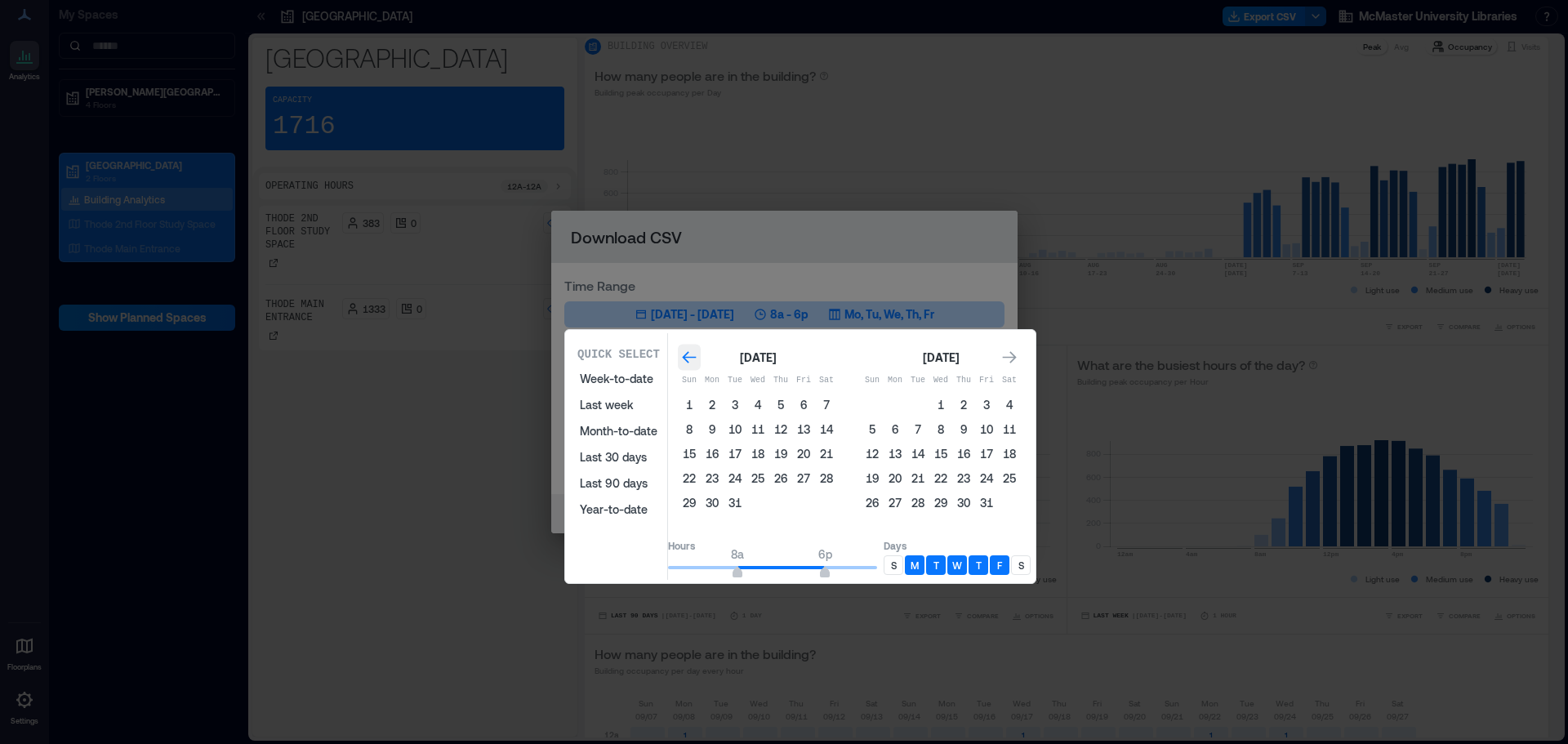
click at [697, 353] on icon "Go to previous month" at bounding box center [689, 358] width 17 height 17
click at [929, 403] on button "3" at bounding box center [917, 405] width 23 height 23
click at [1017, 357] on icon "Go to next month" at bounding box center [1009, 358] width 17 height 17
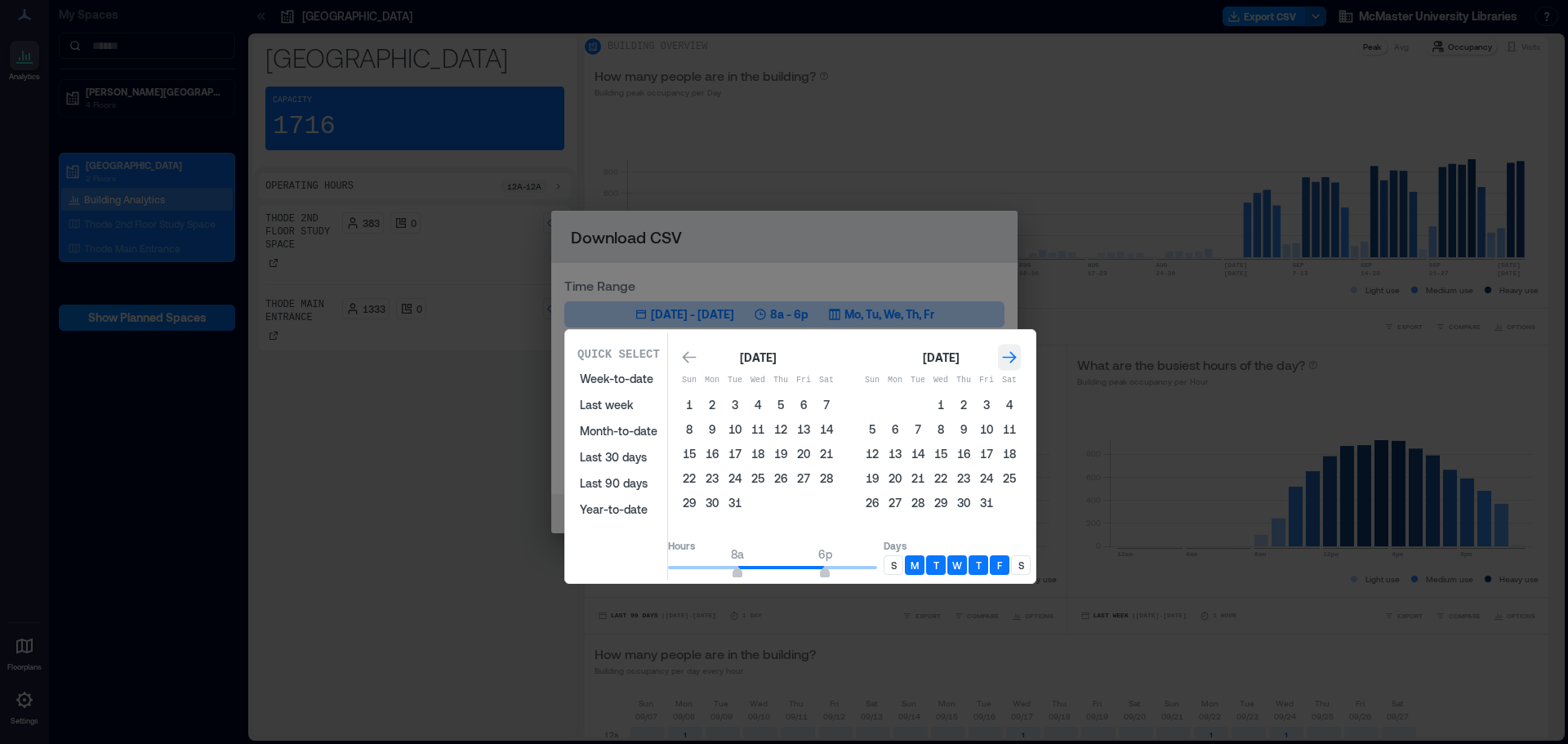
click at [1017, 357] on icon "Go to next month" at bounding box center [1009, 358] width 17 height 17
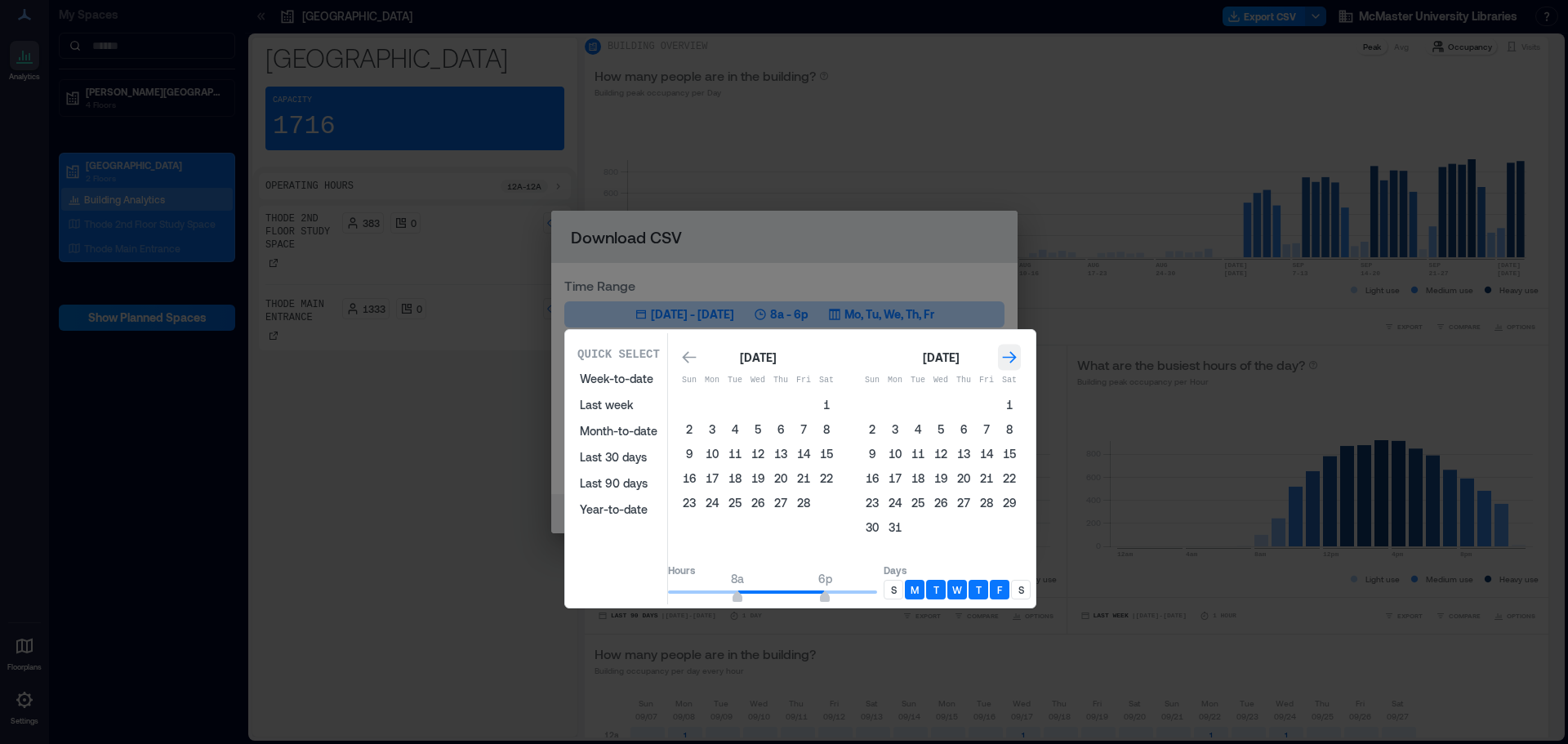
click at [1017, 357] on icon "Go to next month" at bounding box center [1009, 358] width 17 height 17
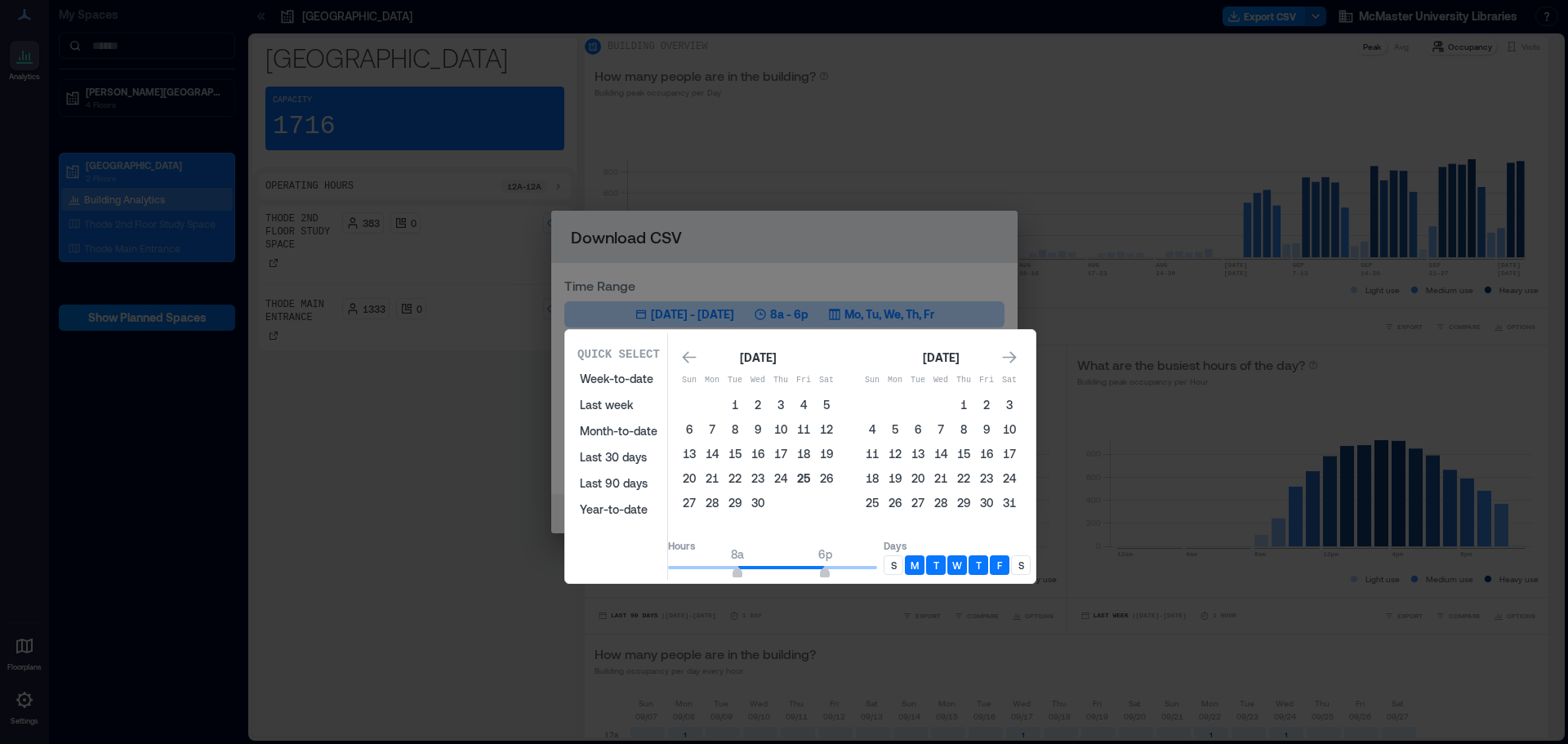
click at [815, 479] on button "25" at bounding box center [803, 478] width 23 height 23
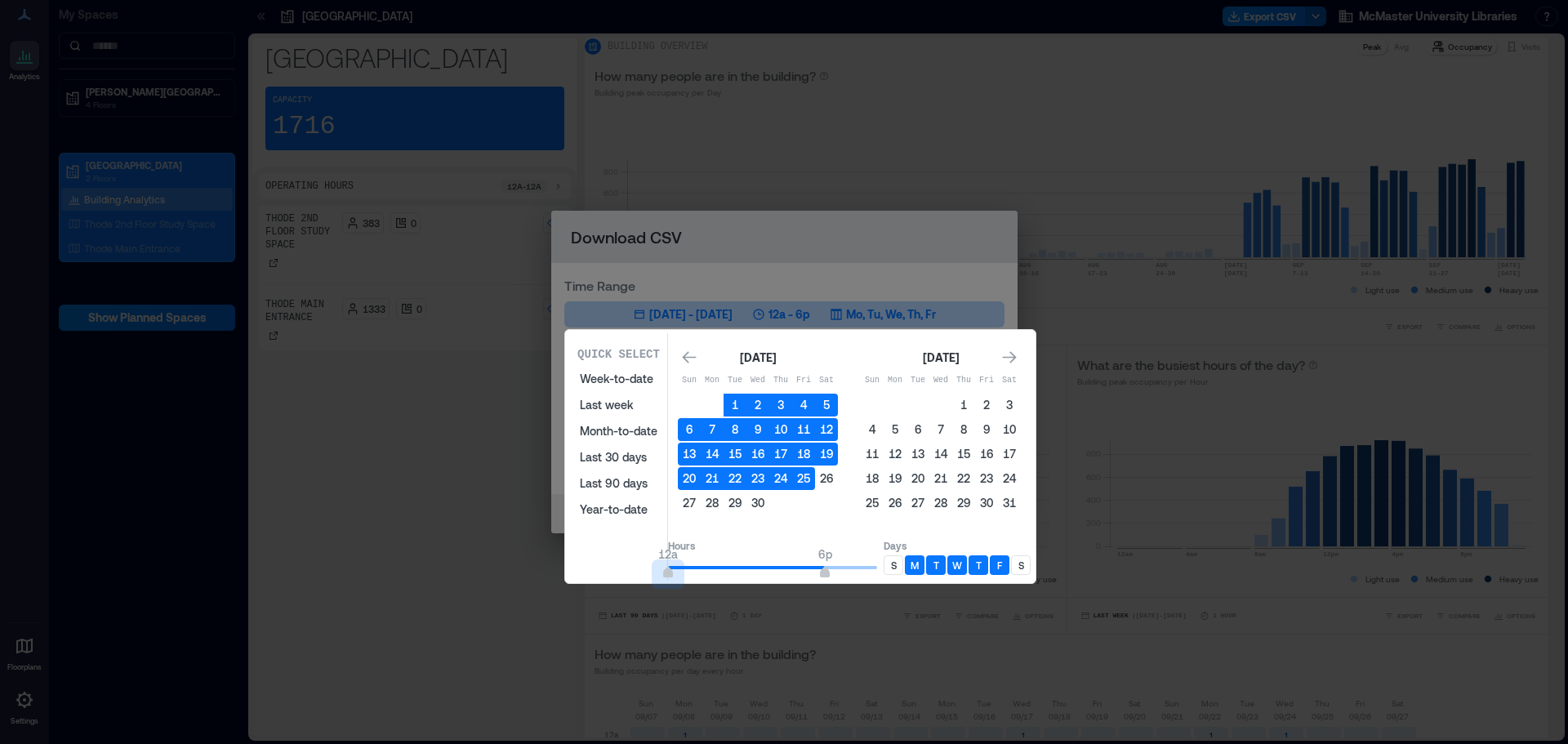
drag, startPoint x: 756, startPoint y: 574, endPoint x: 672, endPoint y: 569, distance: 84.1
click at [672, 569] on div "Quick Select Week-to-date Last week Month-to-date Last 30 days Last 90 days Yea…" at bounding box center [800, 456] width 460 height 247
type input "**"
drag, startPoint x: 686, startPoint y: 574, endPoint x: 774, endPoint y: 572, distance: 88.0
click at [760, 572] on span "10a" at bounding box center [755, 574] width 10 height 7
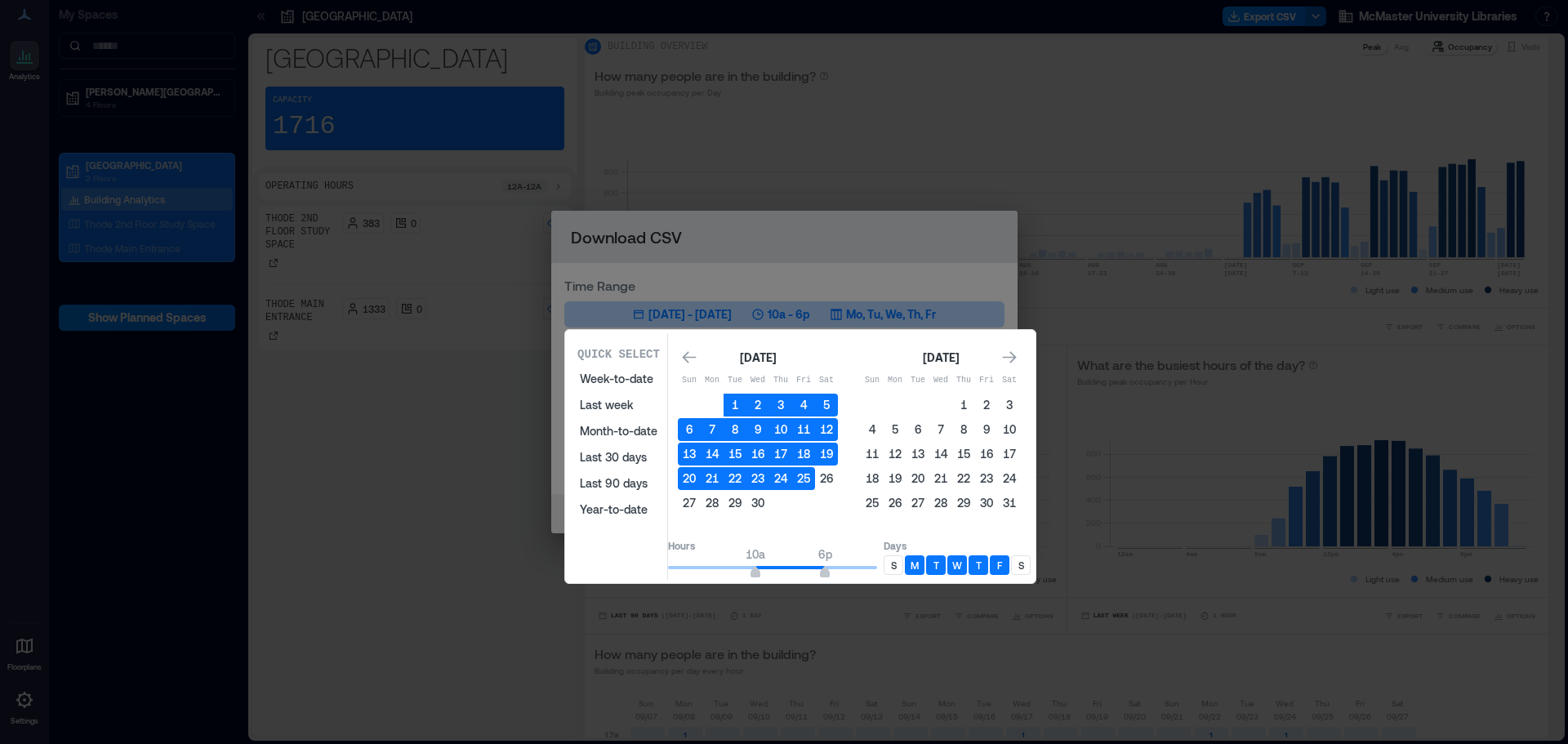
click at [903, 573] on div "S" at bounding box center [894, 565] width 20 height 20
click at [1024, 564] on p "S" at bounding box center [1021, 565] width 6 height 13
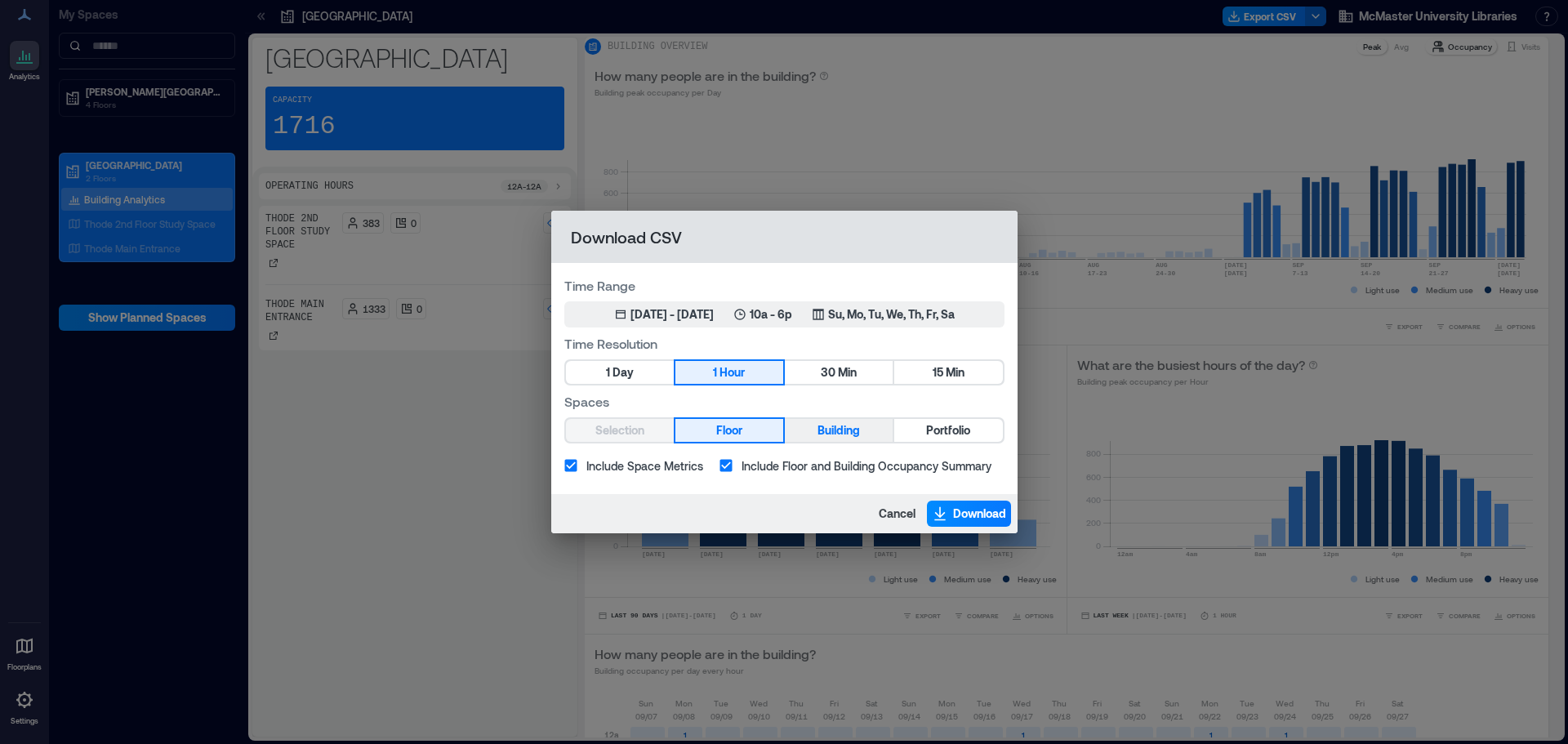
click at [815, 442] on button "Building" at bounding box center [838, 430] width 108 height 23
click at [960, 504] on button "Download" at bounding box center [969, 514] width 84 height 26
